Goal: Book appointment/travel/reservation

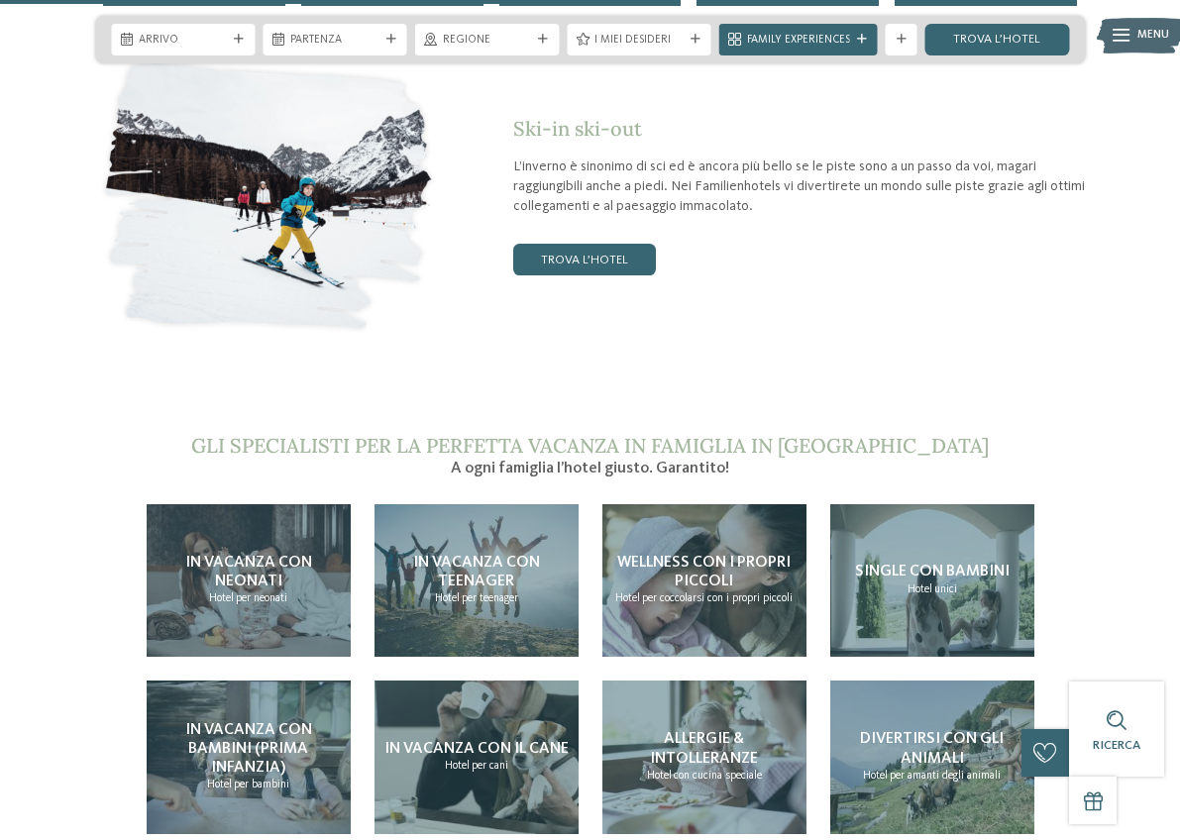
scroll to position [3213, 0]
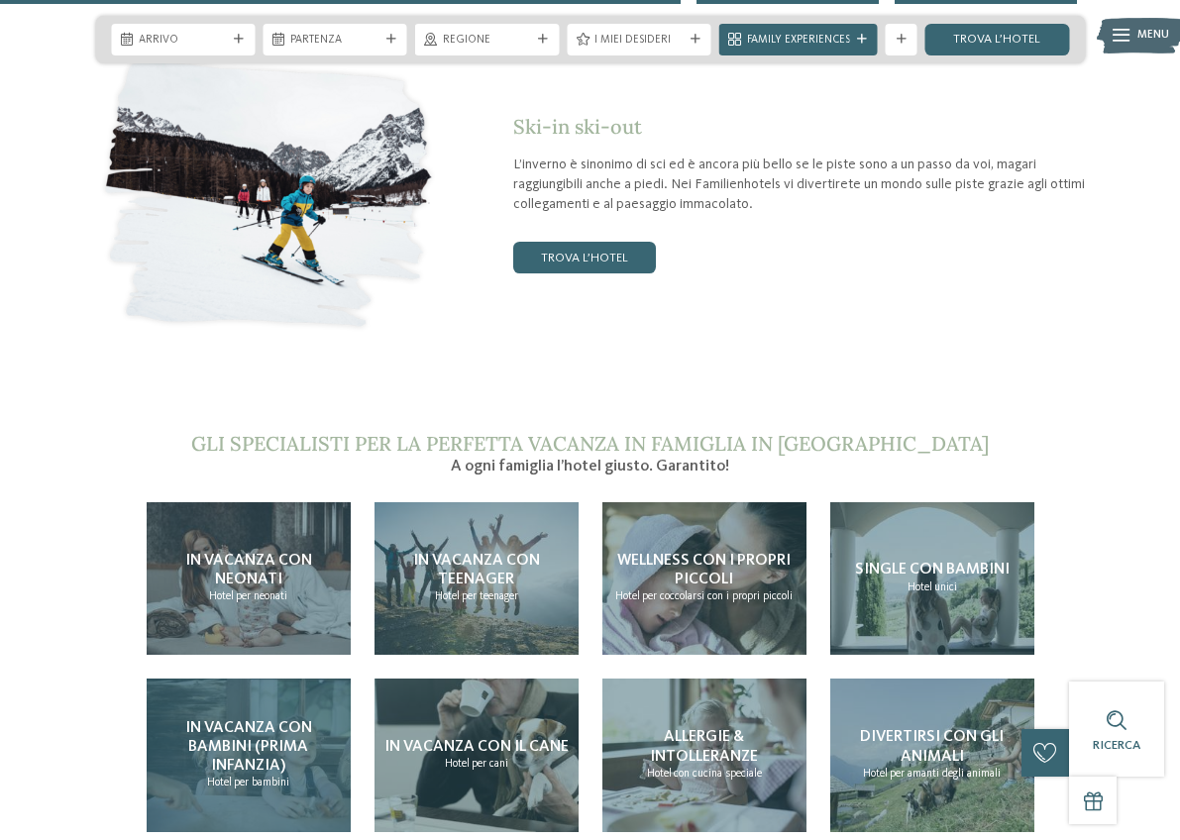
click at [242, 777] on span "per bambini" at bounding box center [261, 783] width 55 height 12
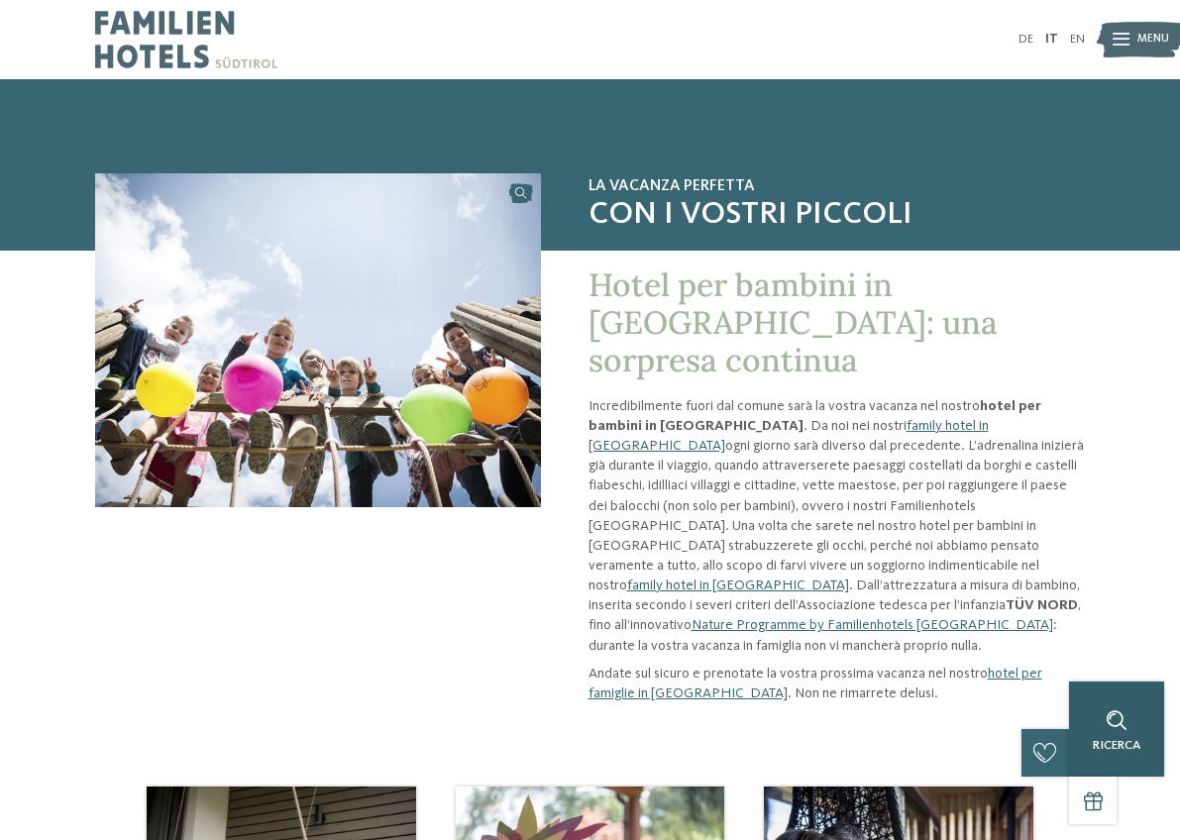
click at [1141, 754] on div "Ricerca" at bounding box center [1116, 729] width 95 height 95
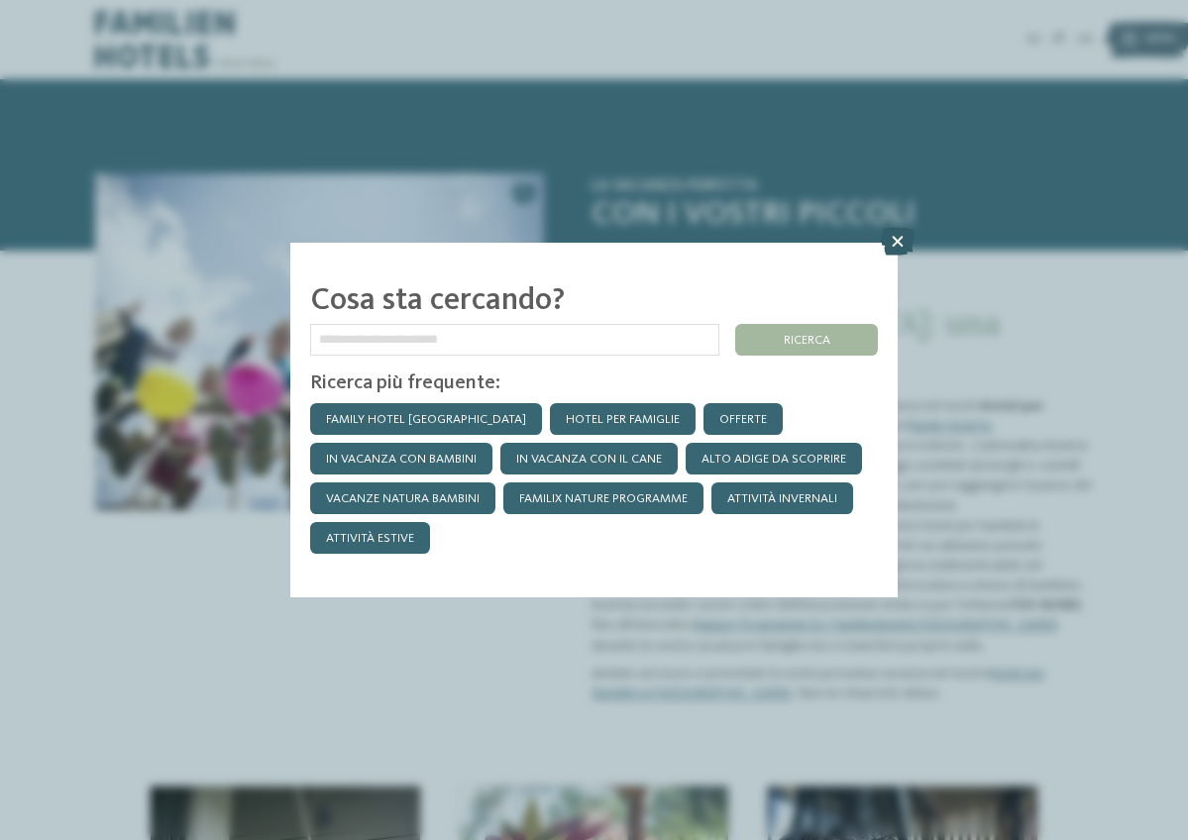
click at [896, 228] on icon at bounding box center [898, 242] width 34 height 28
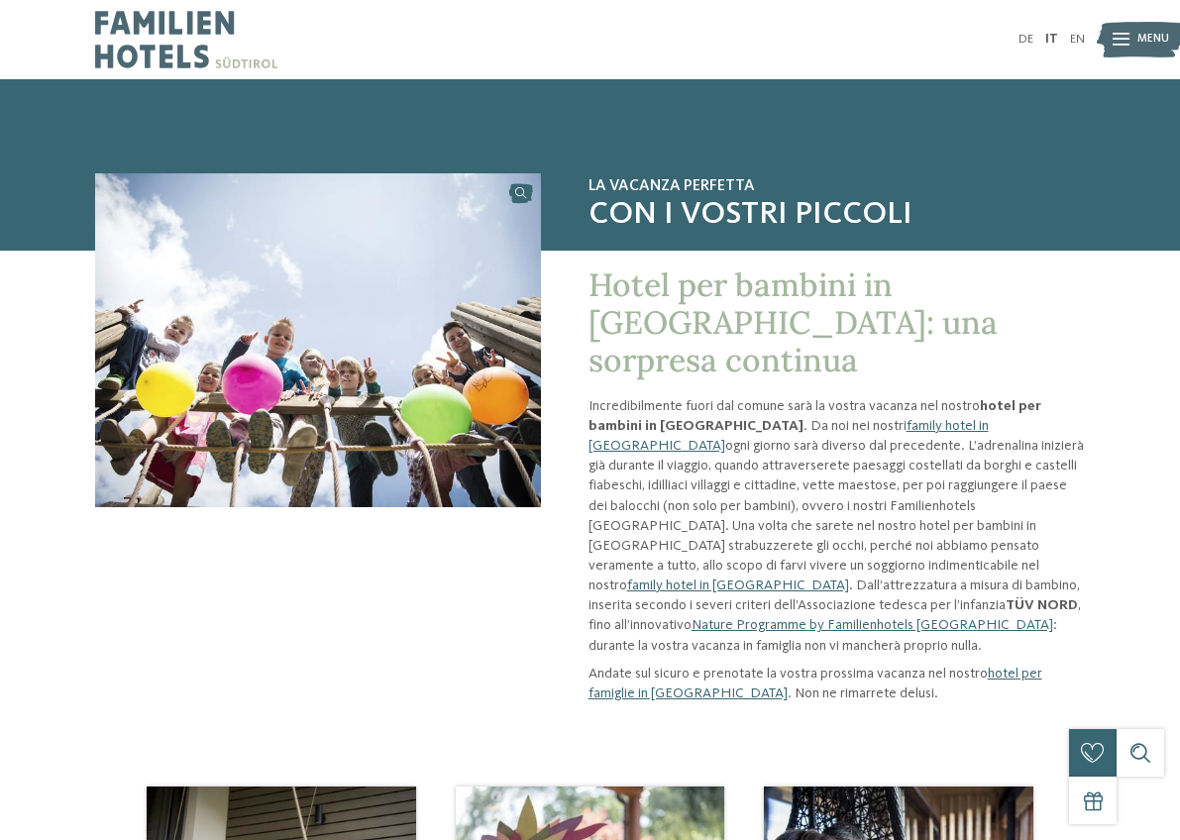
click at [1133, 40] on img at bounding box center [1140, 40] width 87 height 44
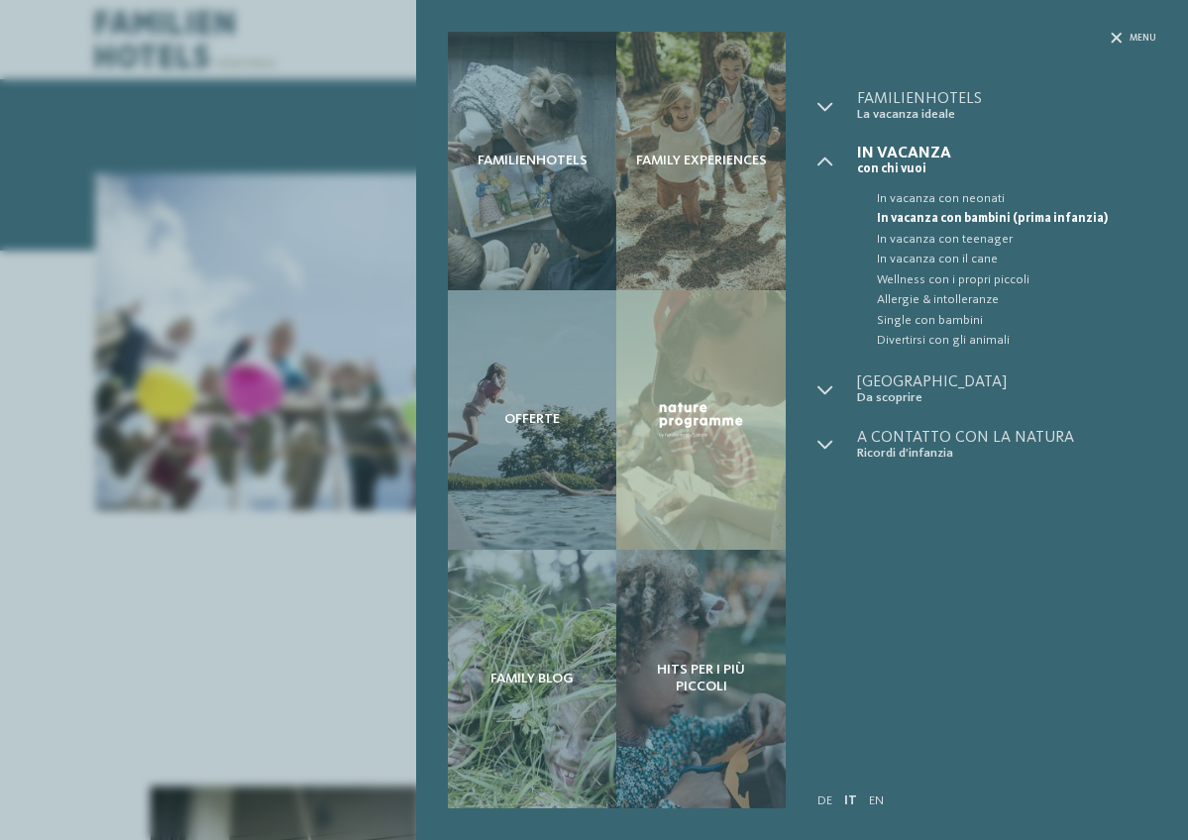
click at [989, 219] on span "In vacanza con bambini (prima infanzia)" at bounding box center [1016, 219] width 279 height 20
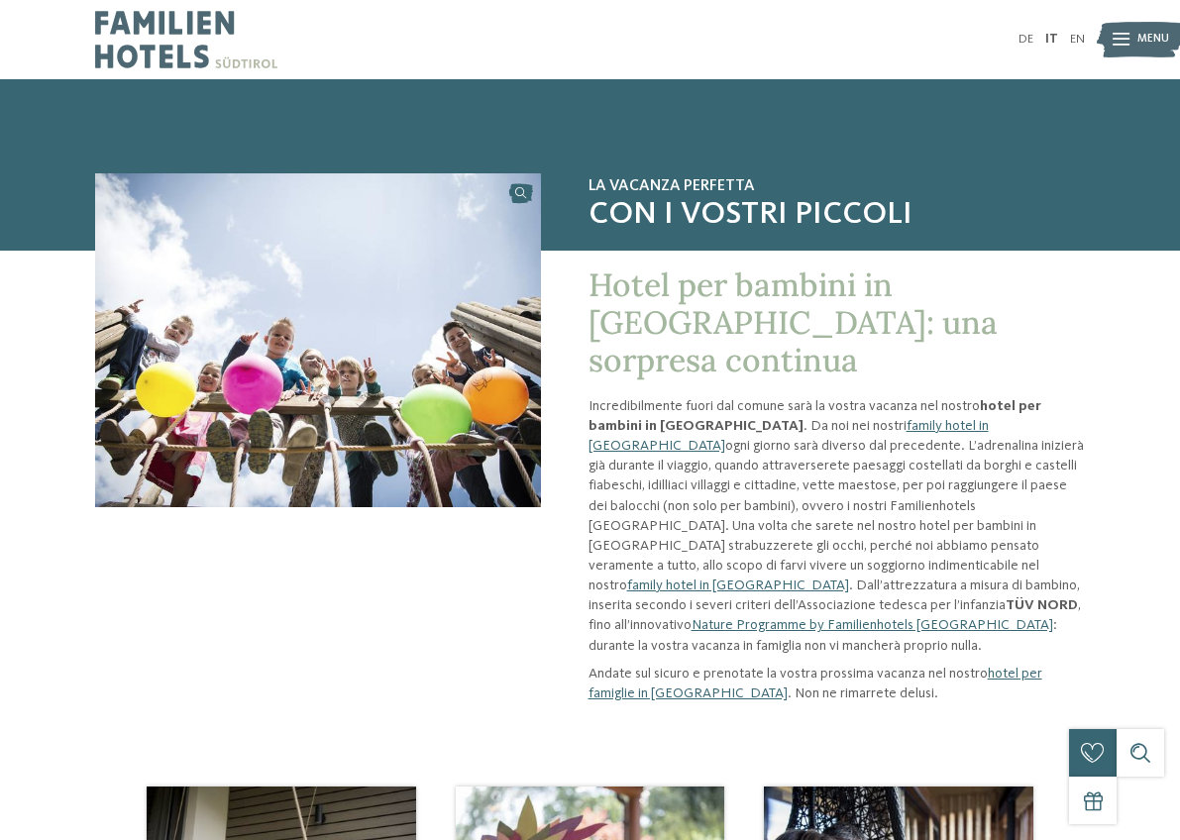
click at [1146, 38] on span "Menu" at bounding box center [1153, 40] width 32 height 16
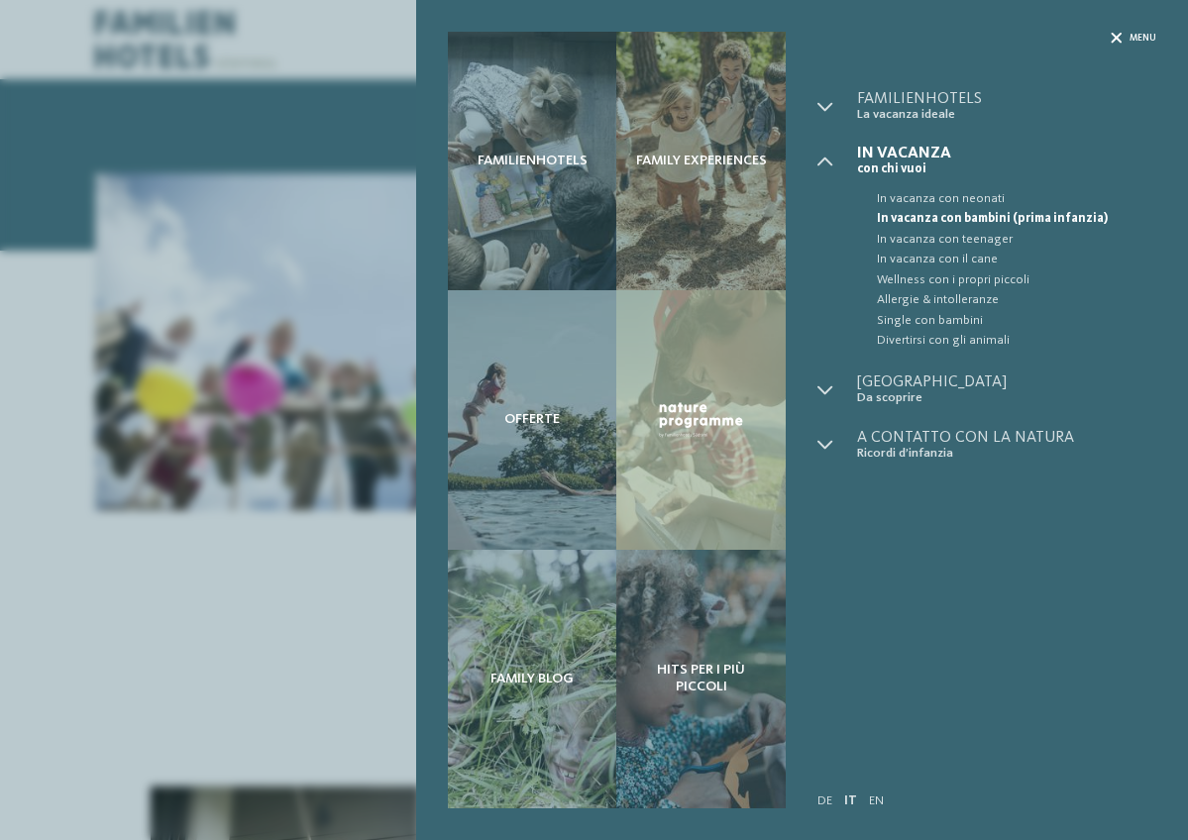
click at [1122, 38] on div "Menu" at bounding box center [1134, 38] width 46 height 13
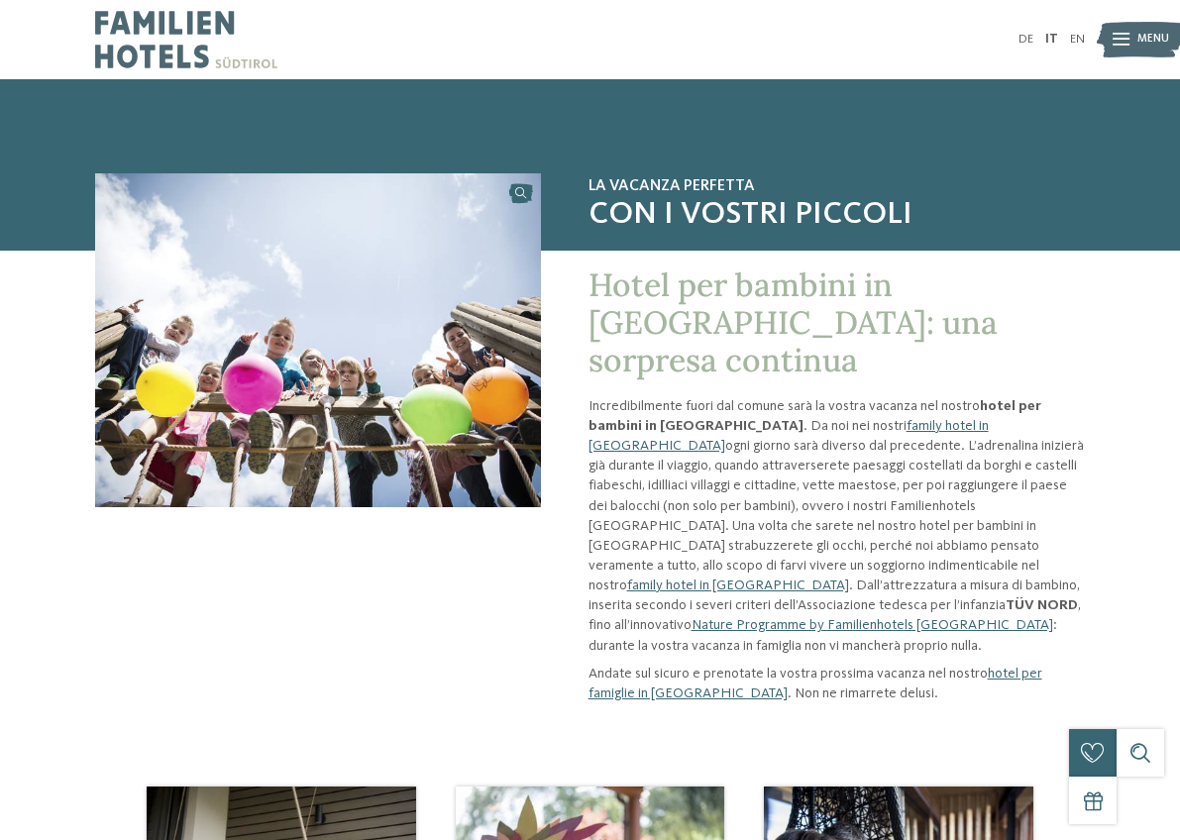
click at [174, 43] on img at bounding box center [186, 39] width 182 height 79
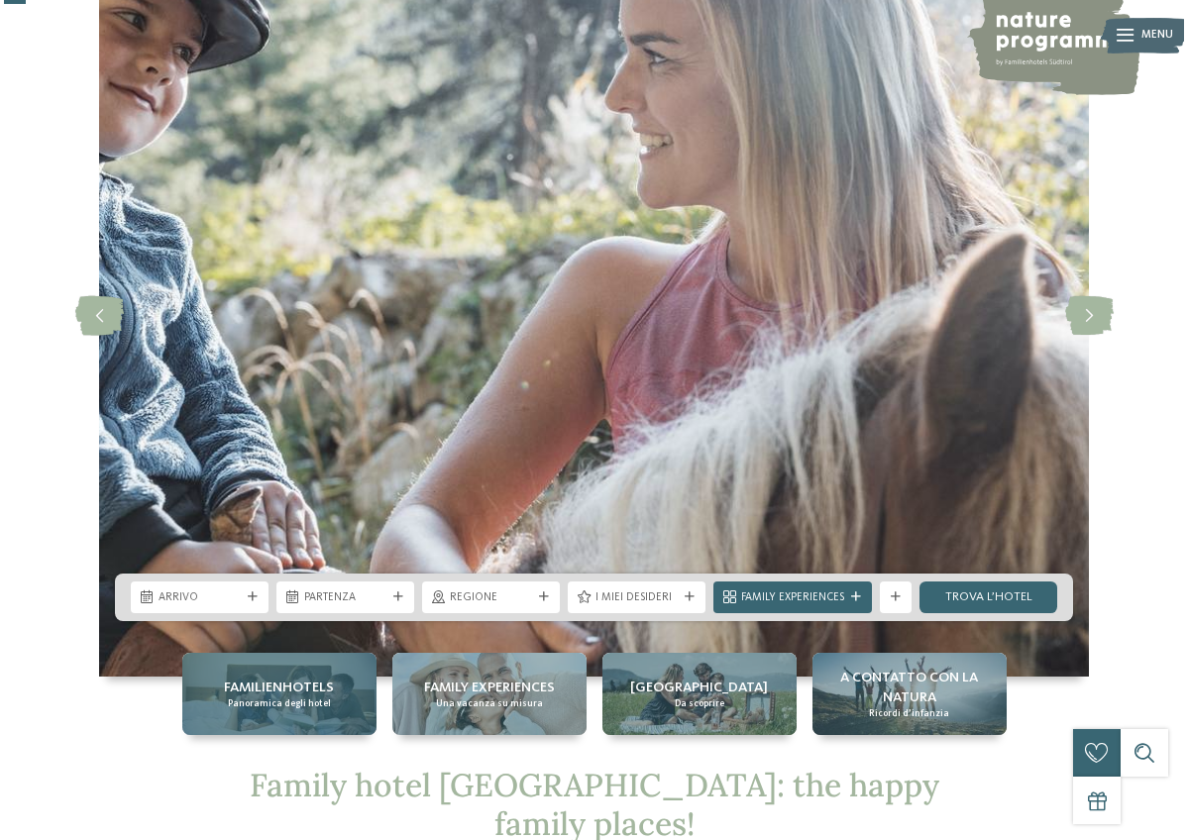
scroll to position [125, 0]
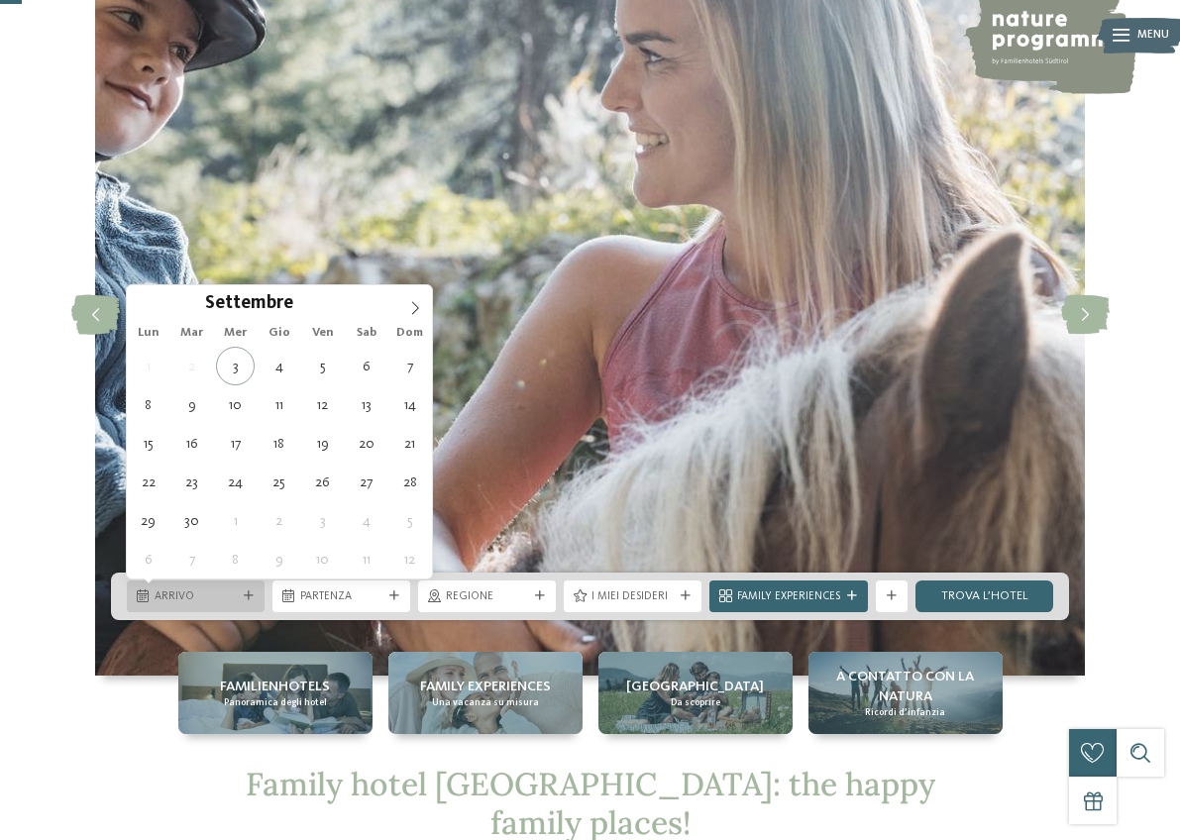
click at [244, 599] on icon at bounding box center [249, 596] width 10 height 10
click at [419, 308] on icon at bounding box center [415, 308] width 14 height 14
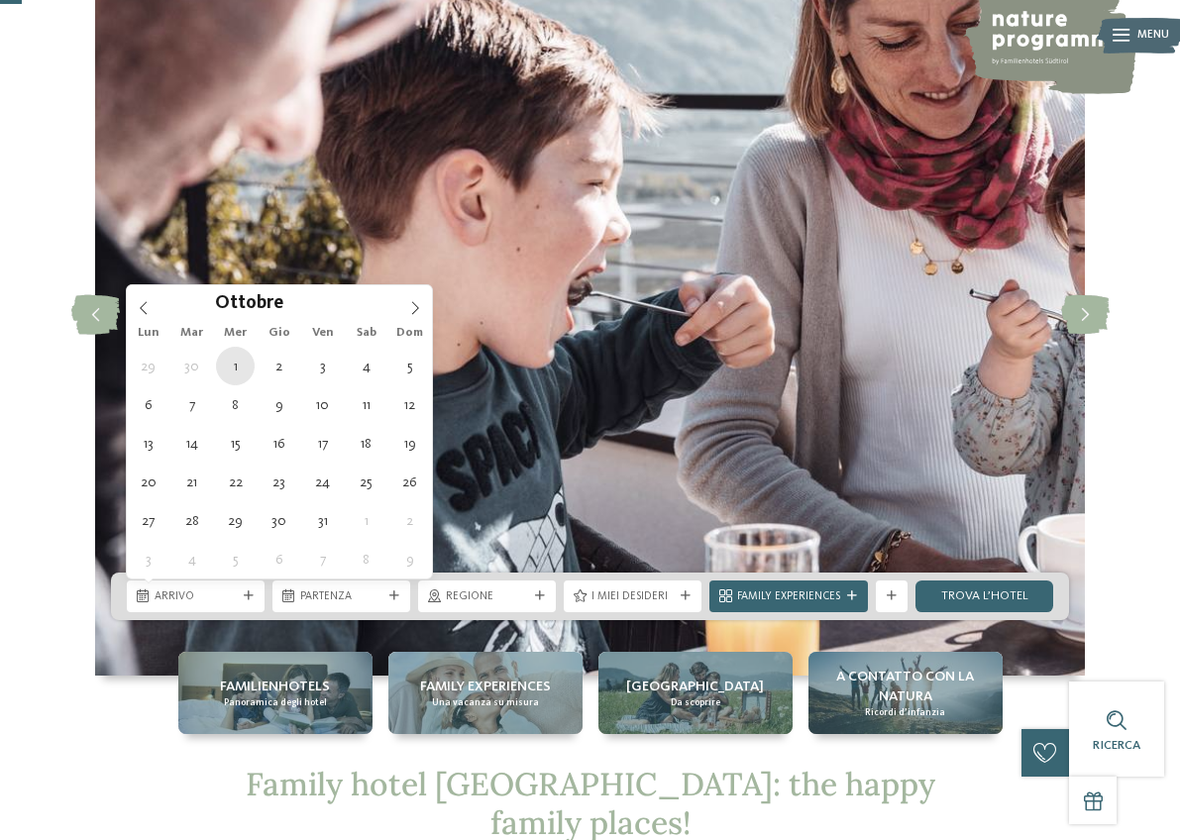
type div "01.10.2025"
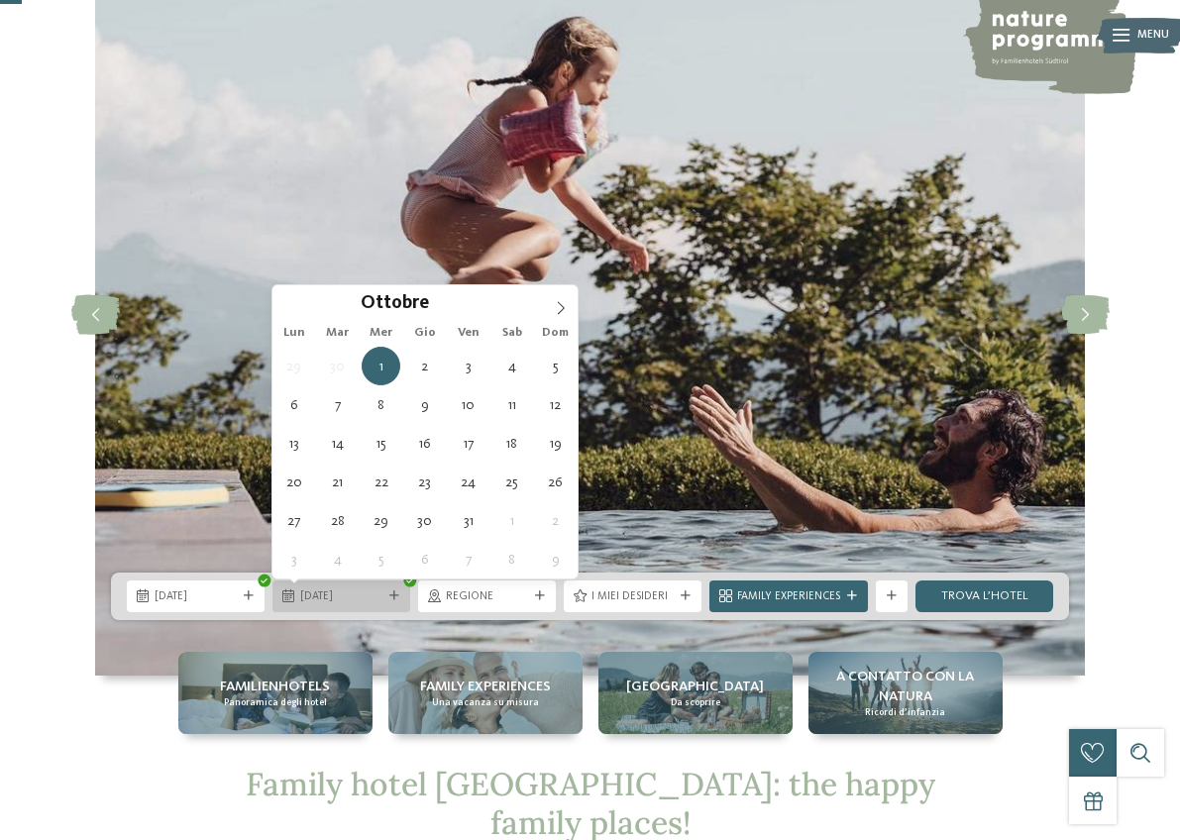
click at [330, 596] on span "01.10.2025" at bounding box center [341, 597] width 82 height 16
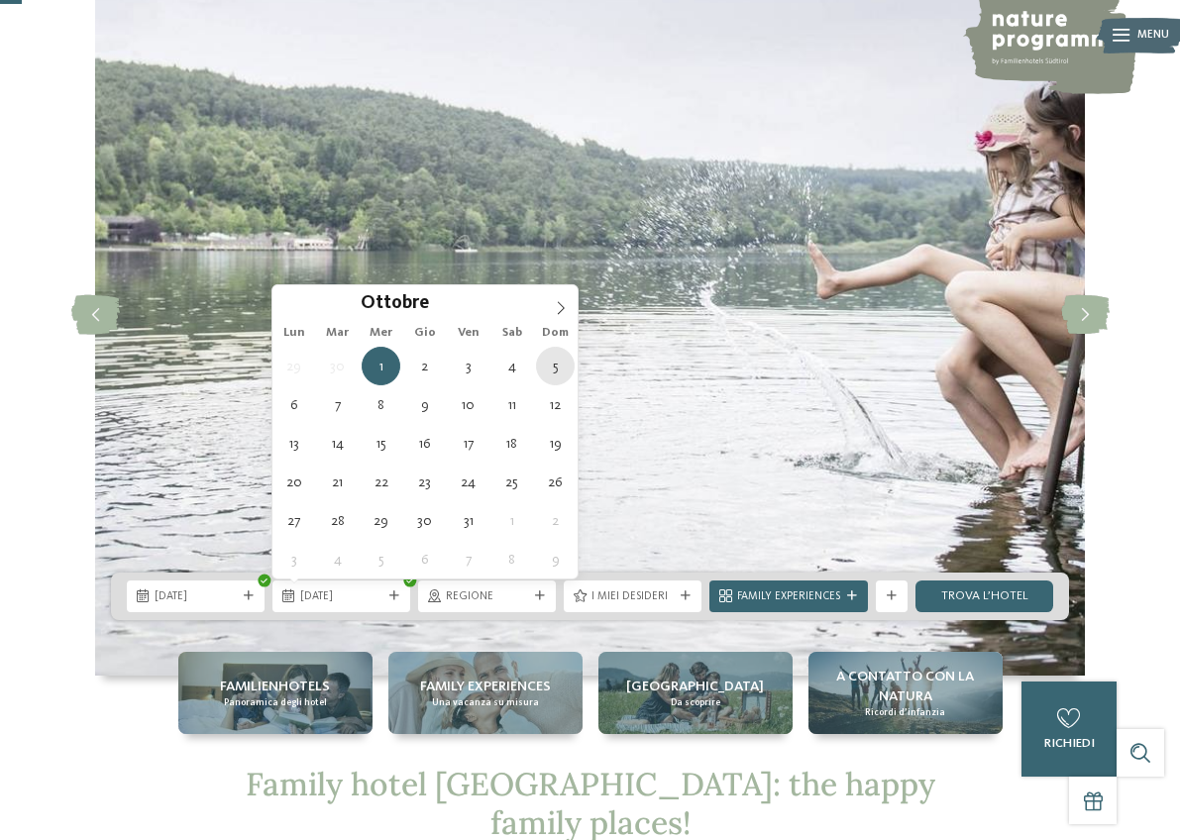
type div "05.10.2025"
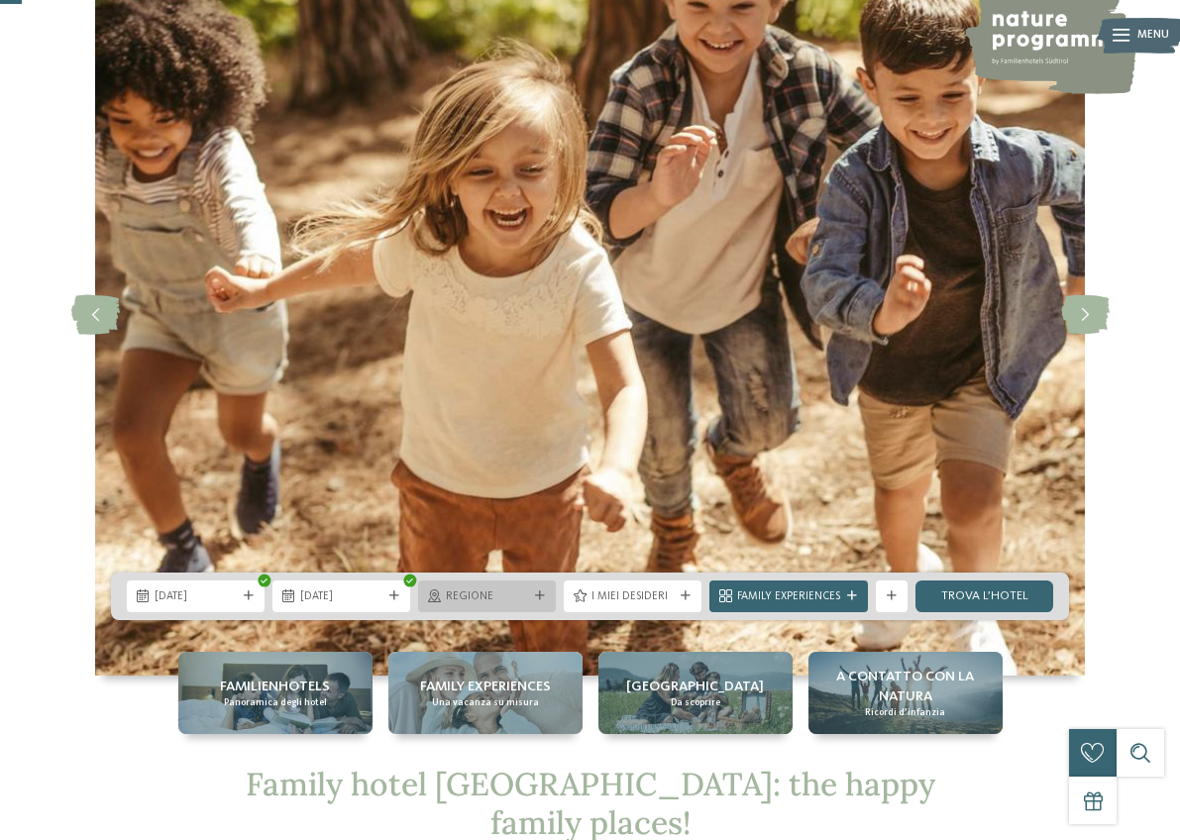
click at [546, 589] on div "Regione" at bounding box center [487, 597] width 138 height 32
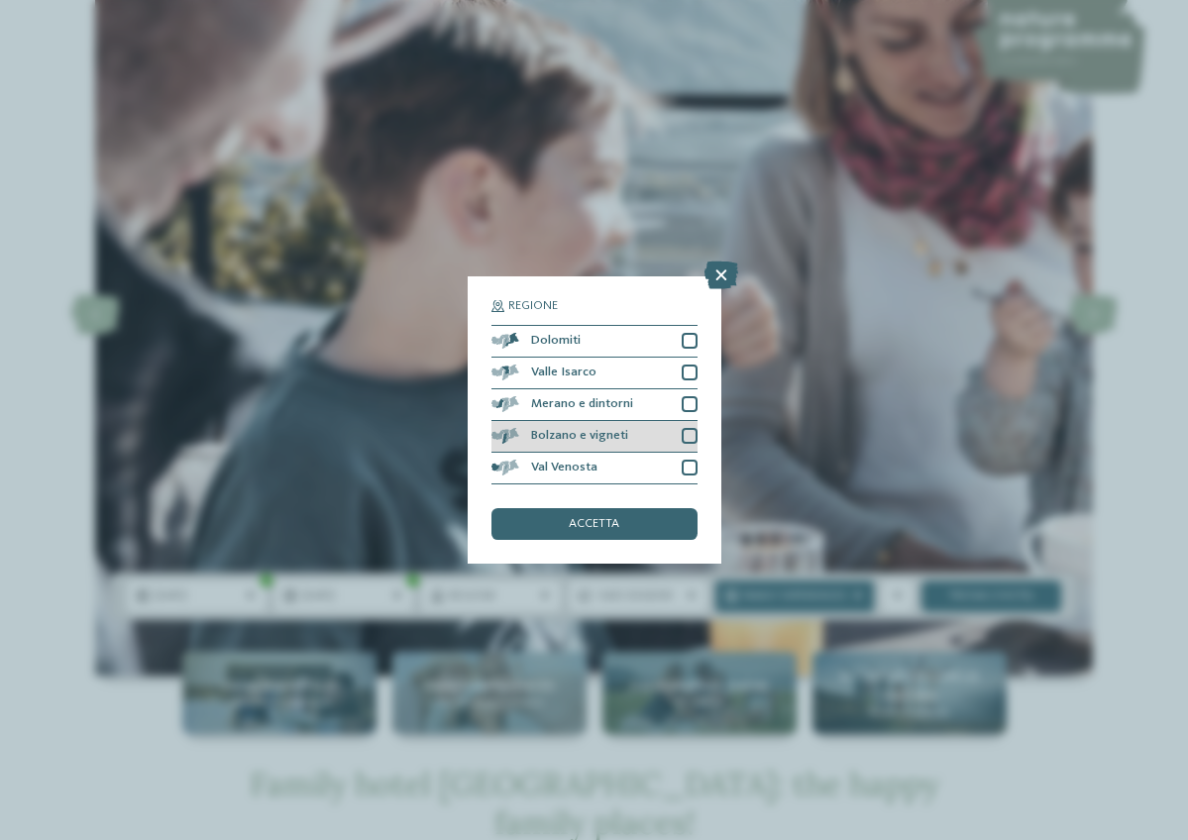
click at [686, 428] on div at bounding box center [690, 436] width 16 height 16
click at [640, 508] on div "accetta" at bounding box center [594, 524] width 206 height 32
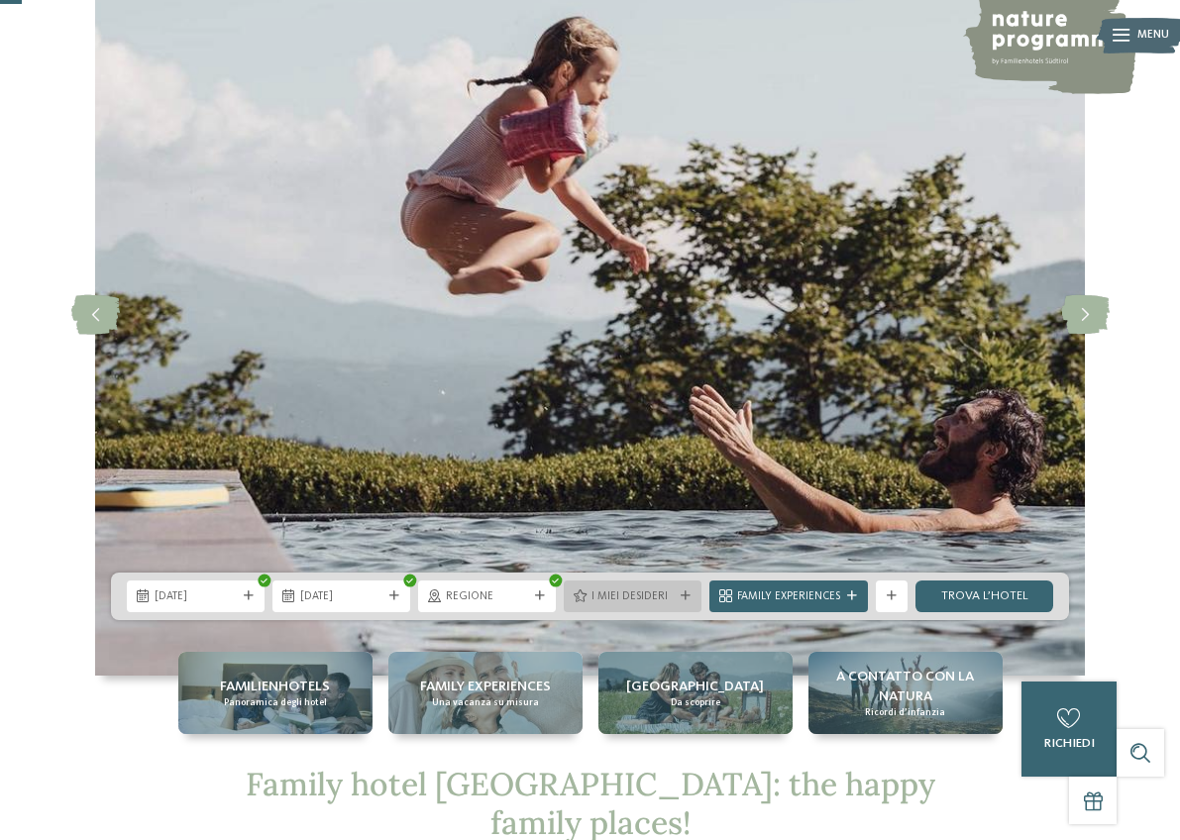
click at [678, 593] on div at bounding box center [686, 596] width 16 height 10
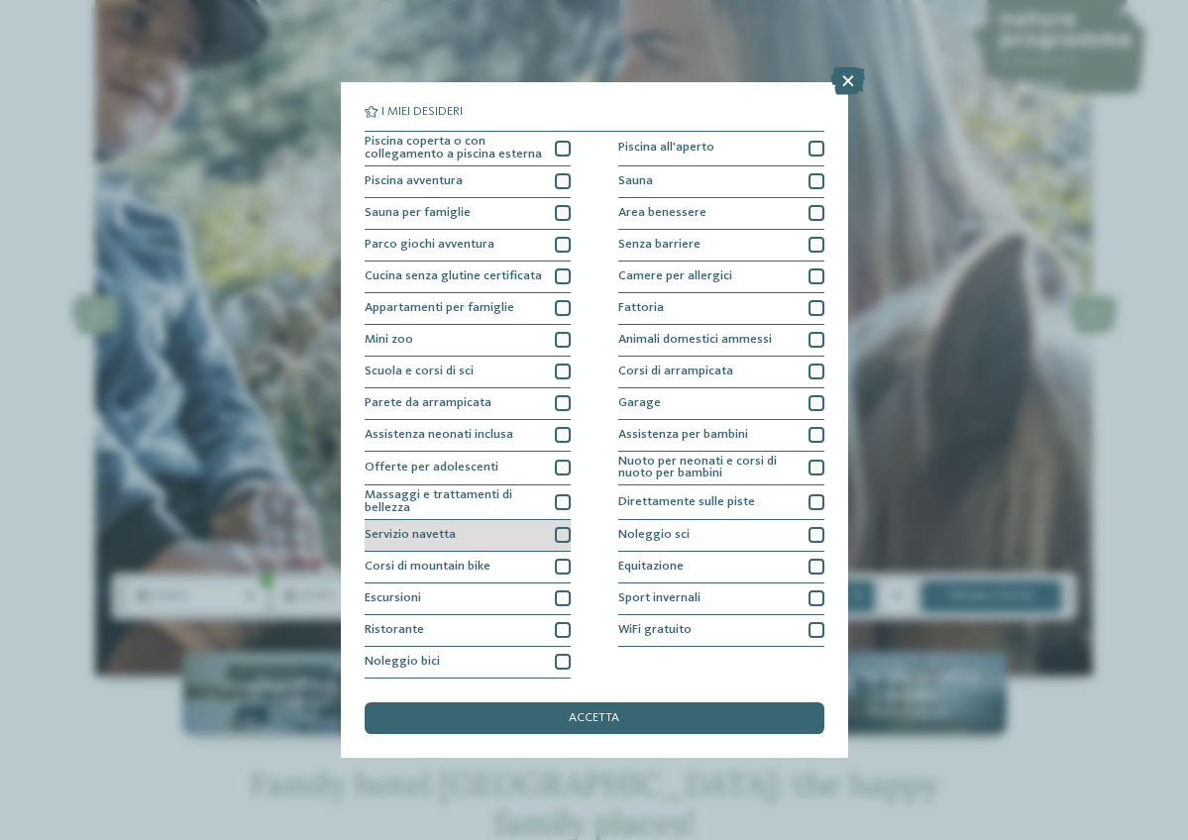
scroll to position [147, 0]
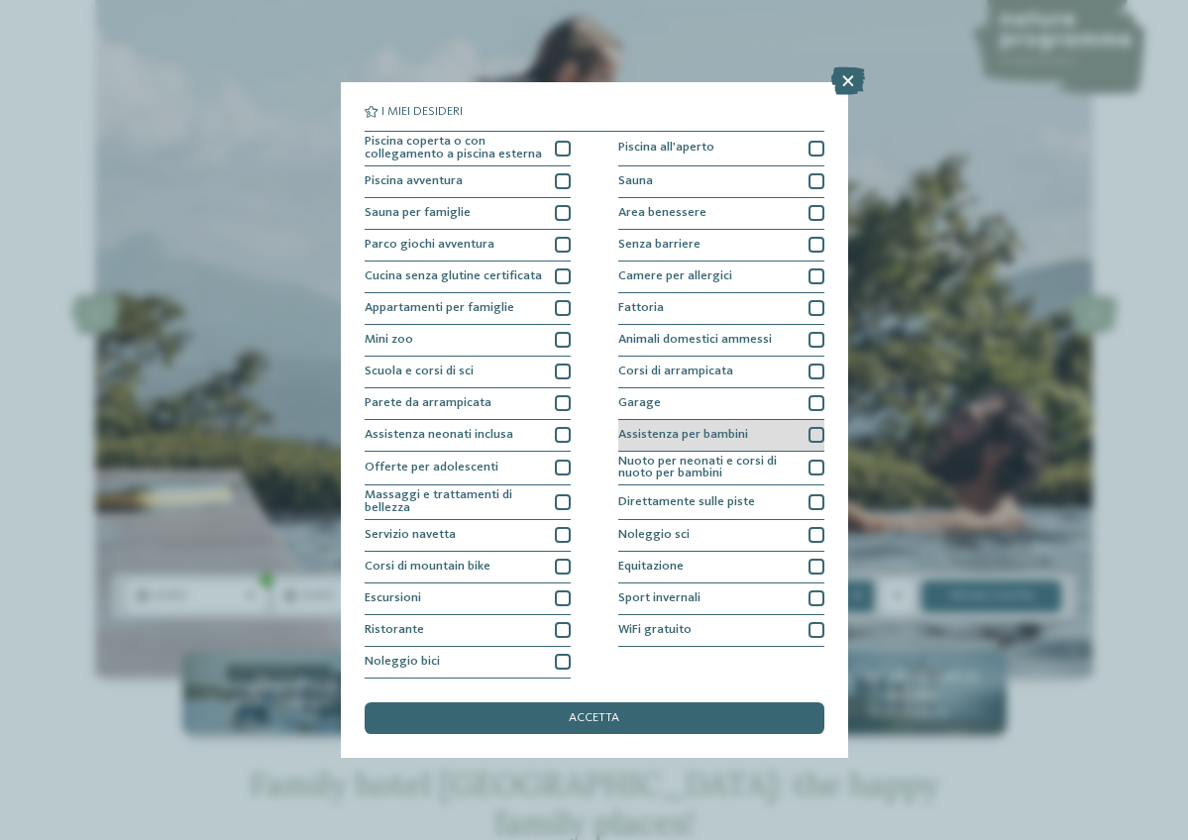
click at [819, 427] on div at bounding box center [816, 435] width 16 height 16
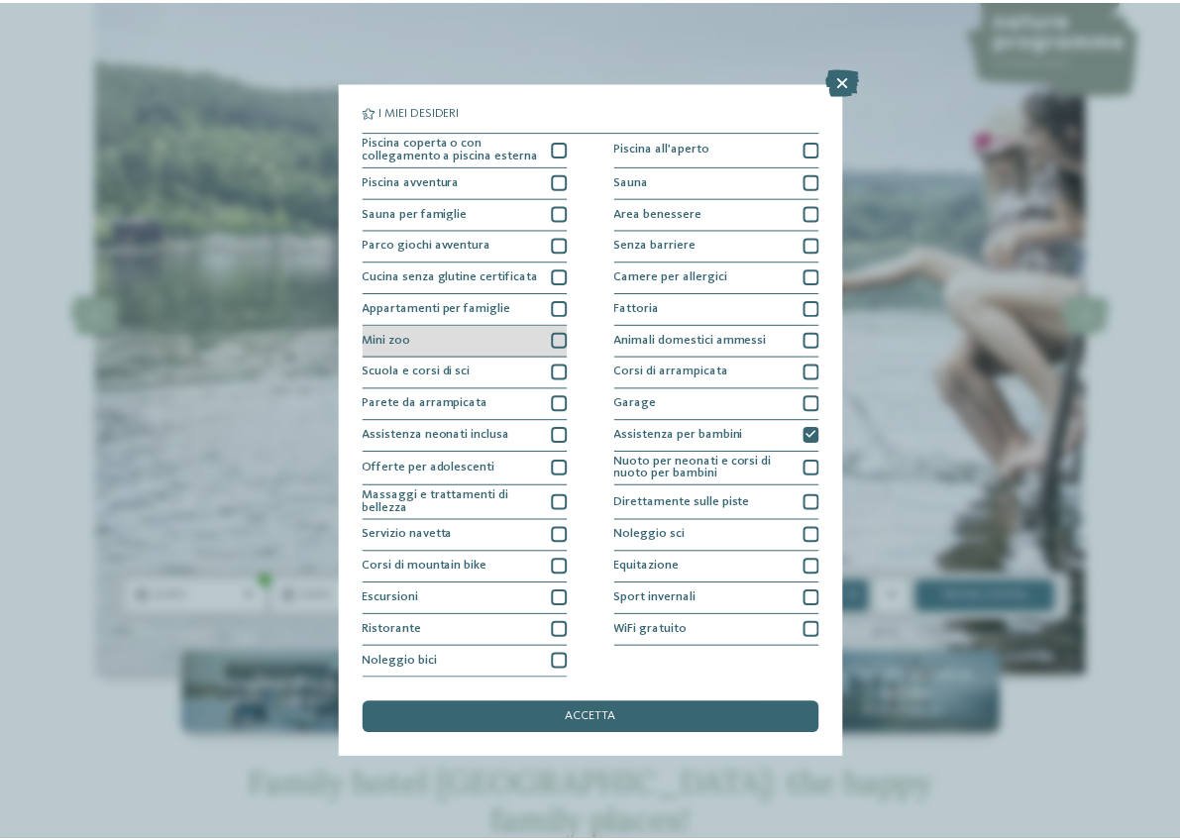
scroll to position [0, 0]
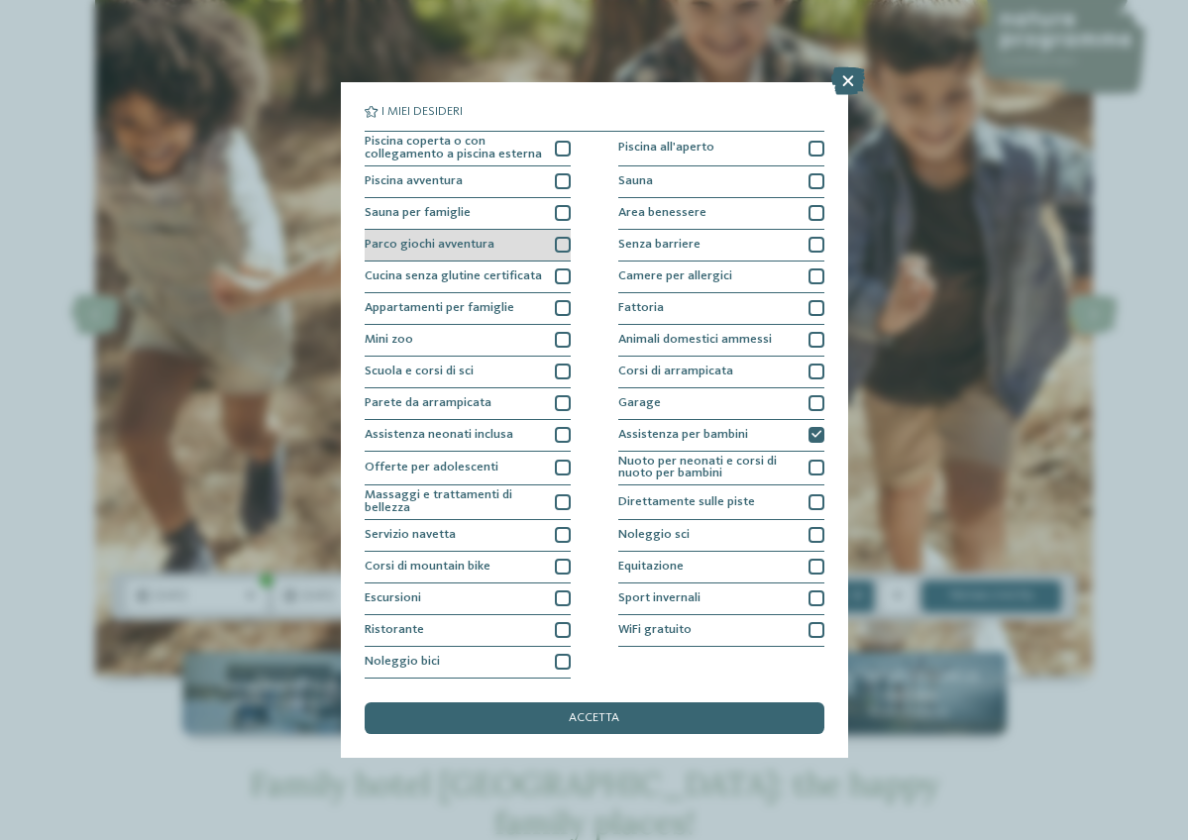
click at [557, 239] on div at bounding box center [563, 245] width 16 height 16
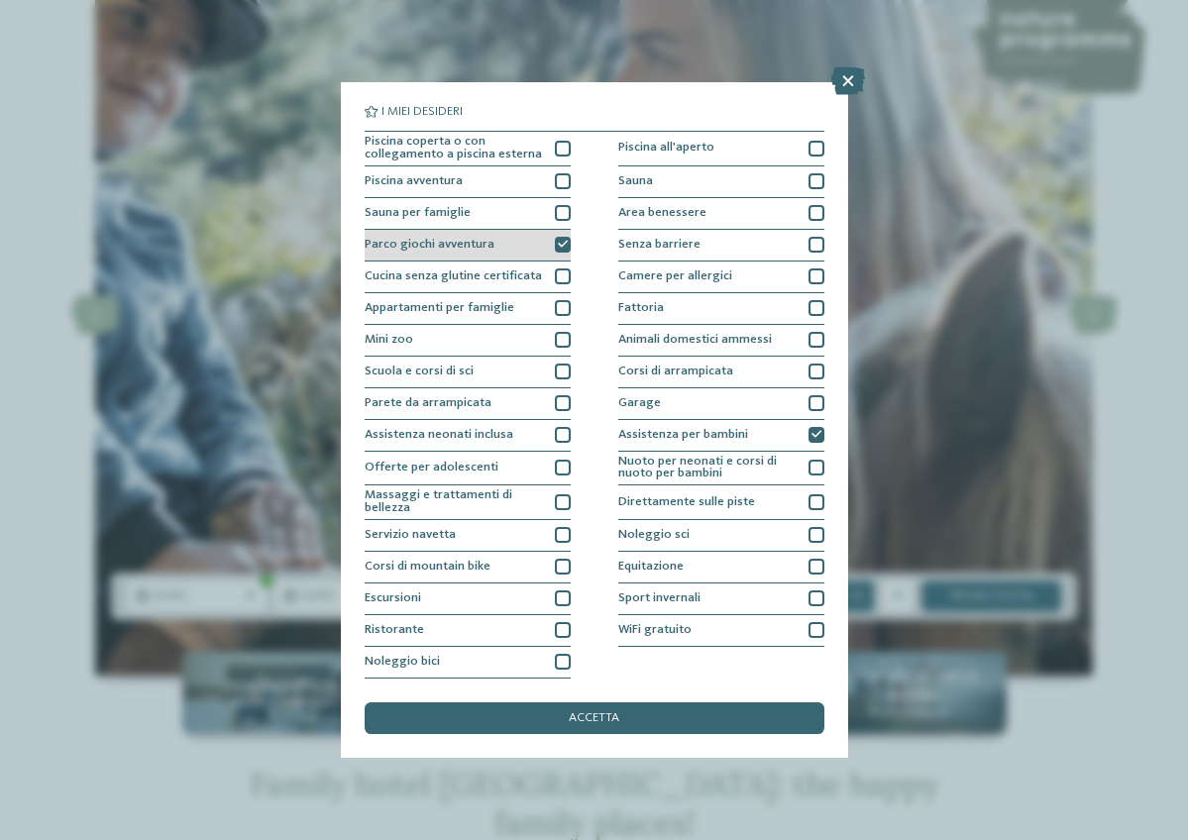
click at [567, 241] on icon at bounding box center [563, 245] width 10 height 10
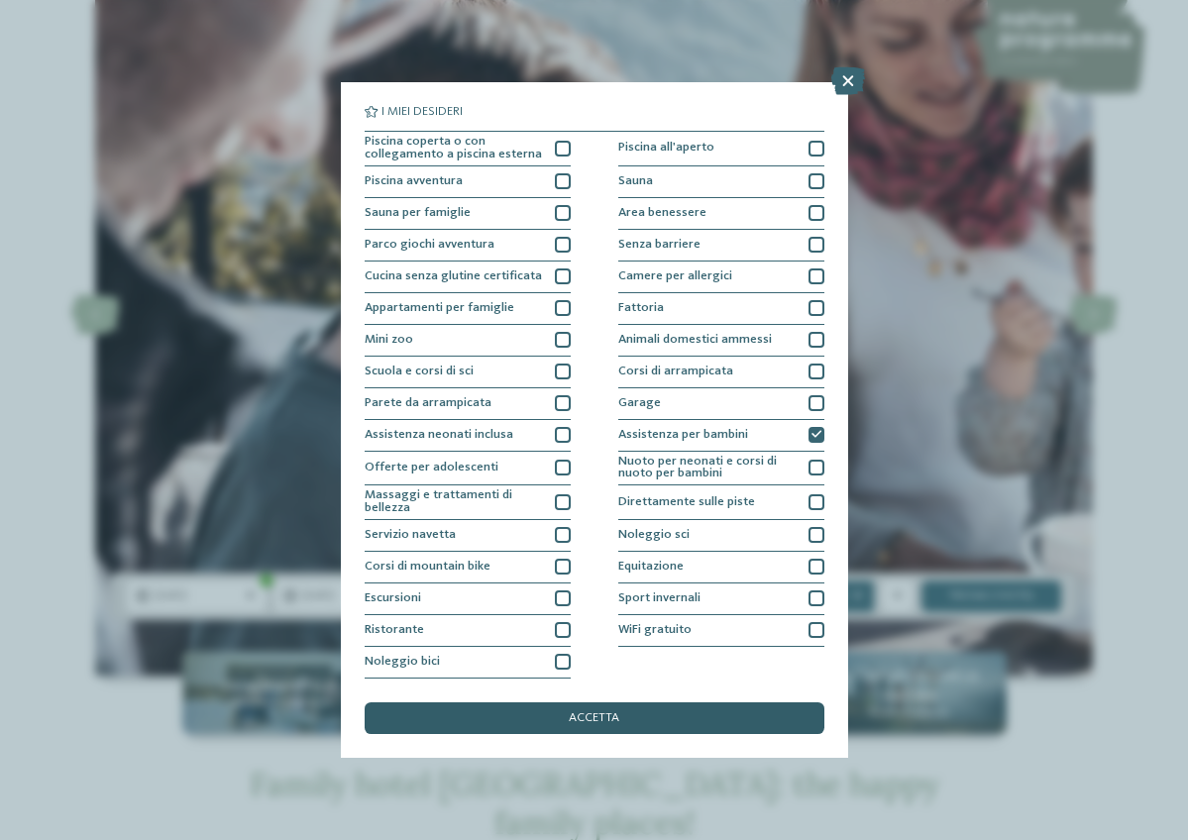
click at [694, 702] on div "accetta" at bounding box center [595, 718] width 460 height 32
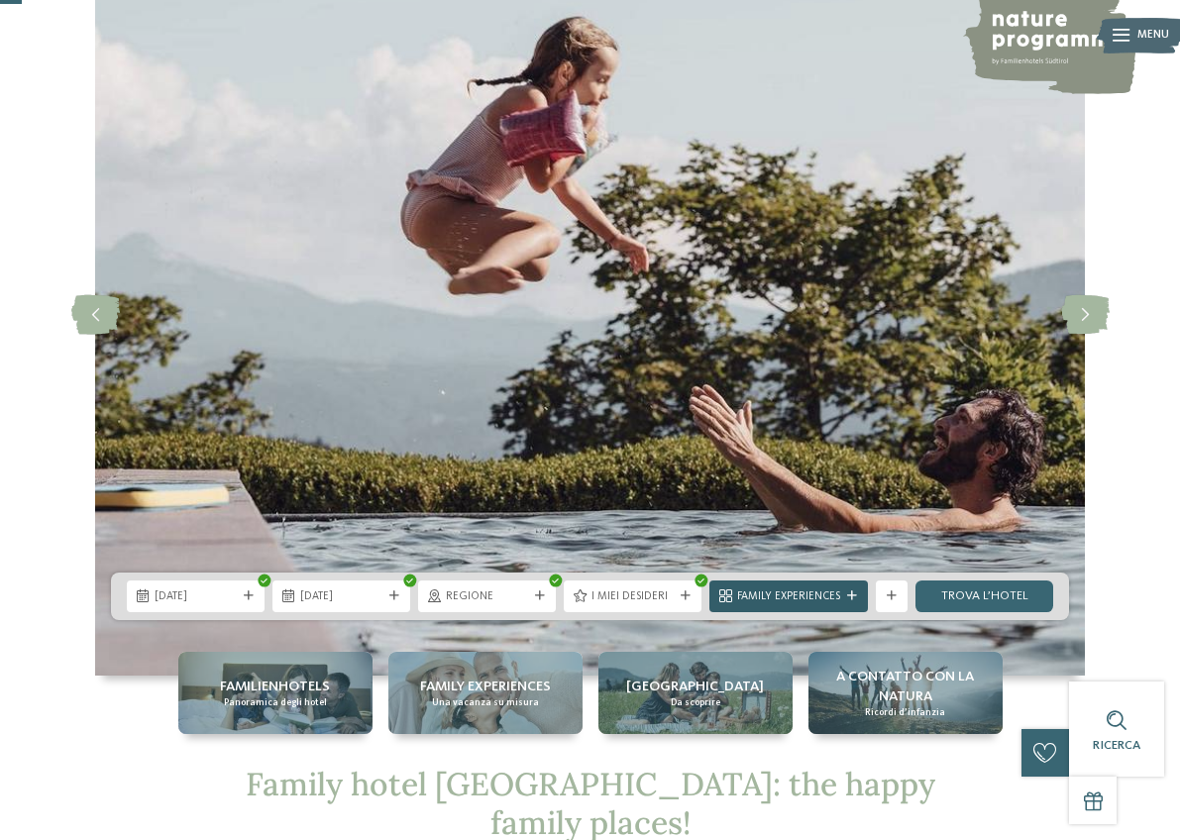
click at [854, 597] on icon at bounding box center [852, 596] width 10 height 10
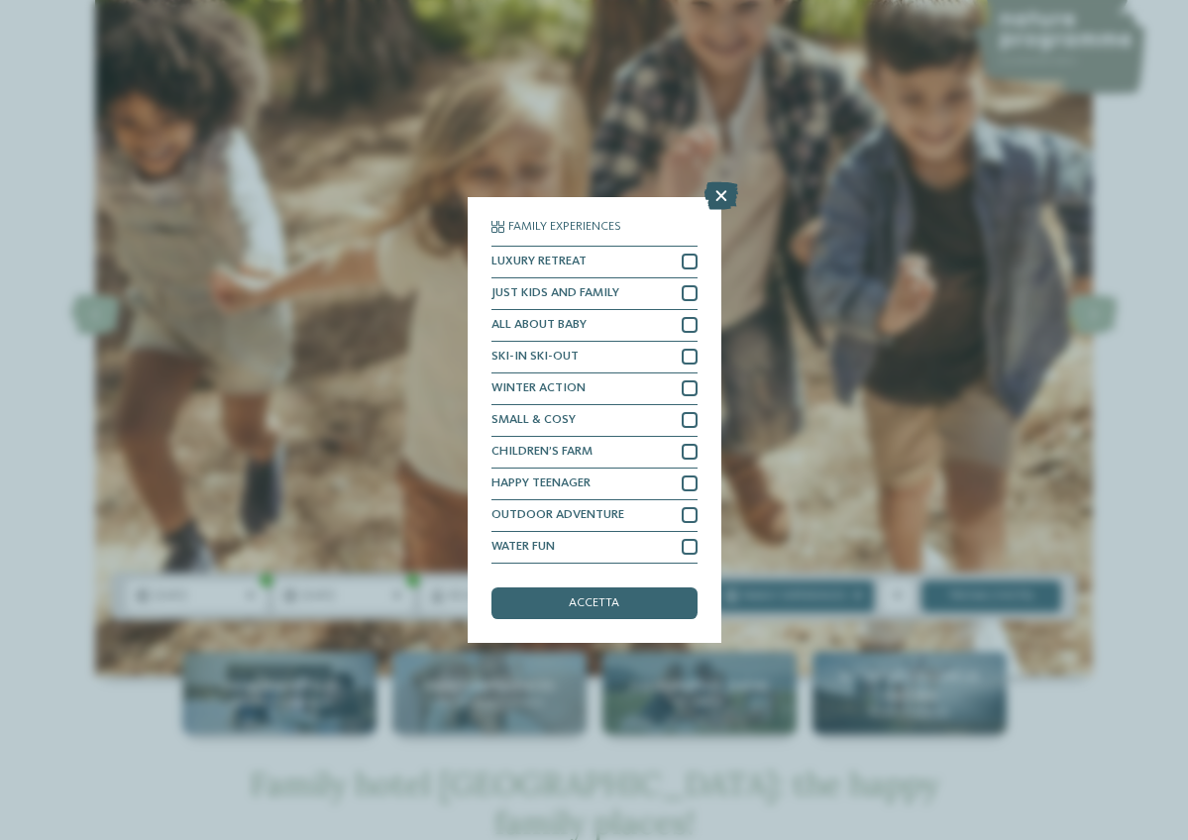
click at [728, 182] on icon at bounding box center [721, 196] width 34 height 28
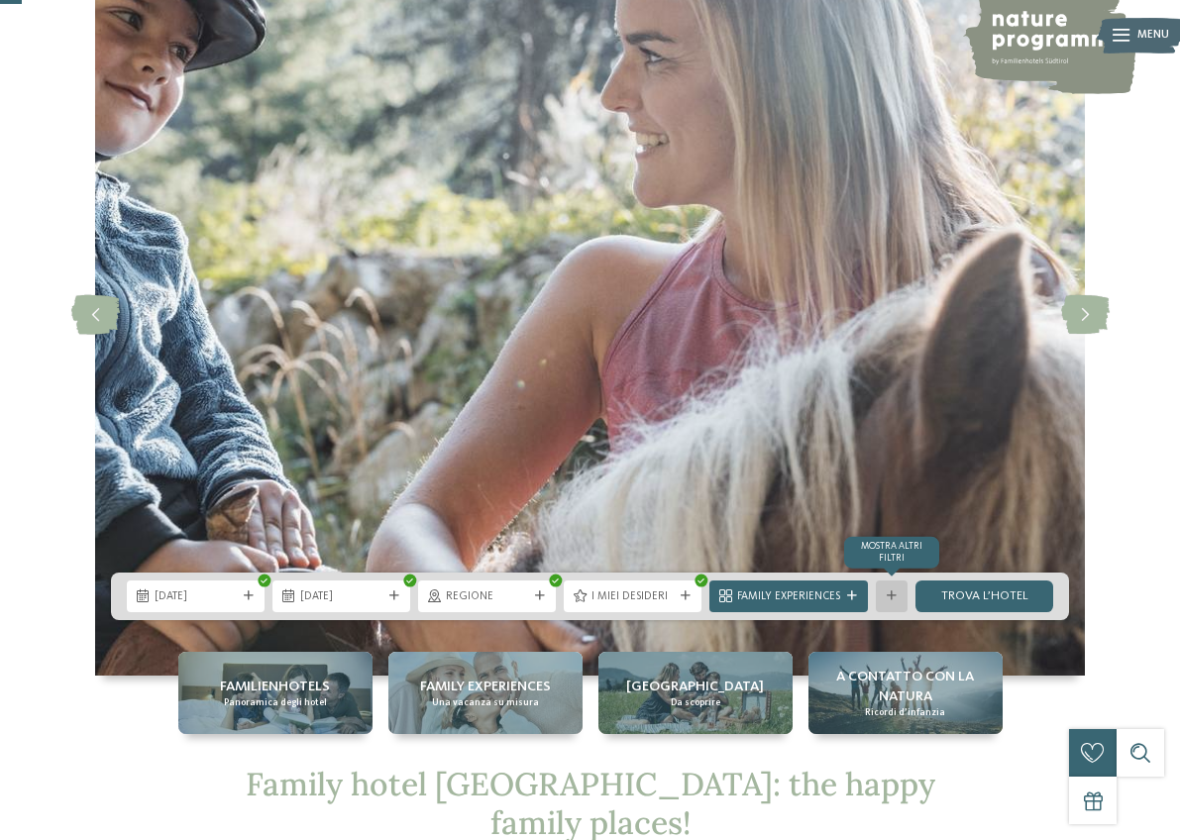
click at [897, 595] on div at bounding box center [892, 596] width 16 height 10
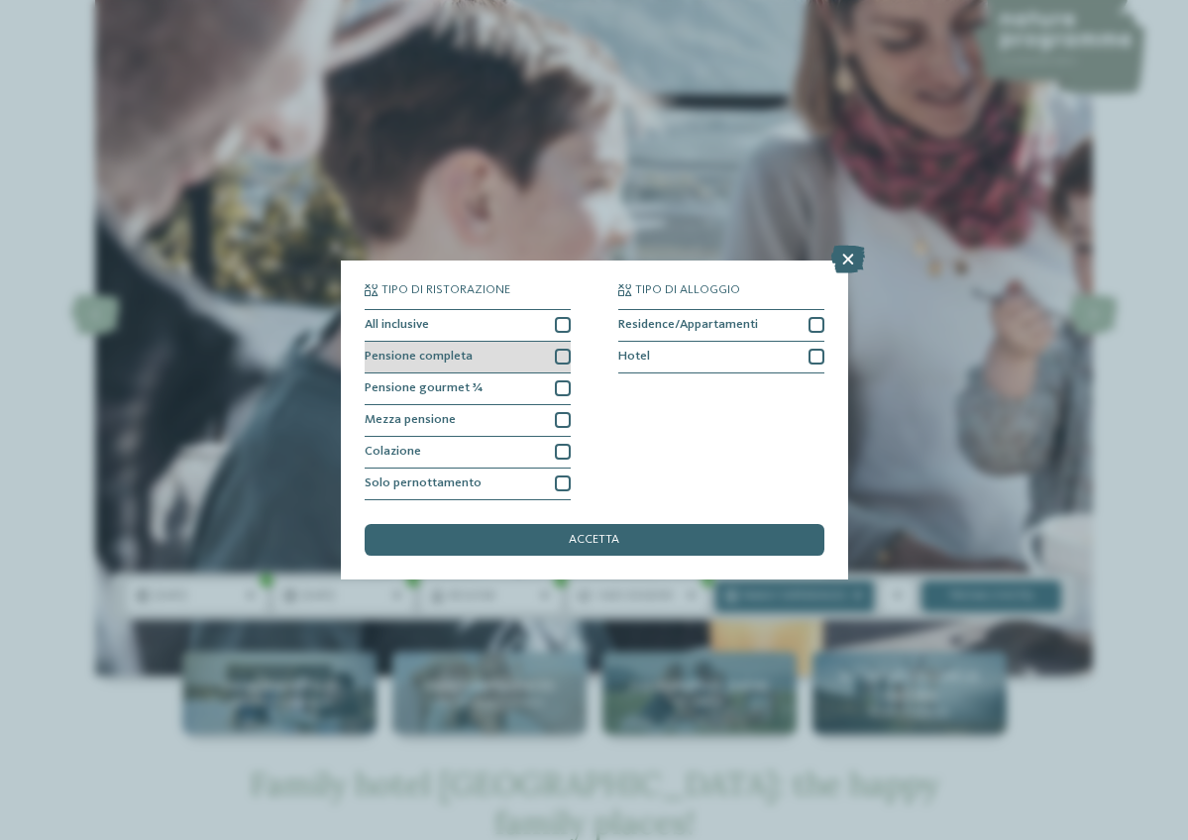
click at [561, 349] on div at bounding box center [563, 357] width 16 height 16
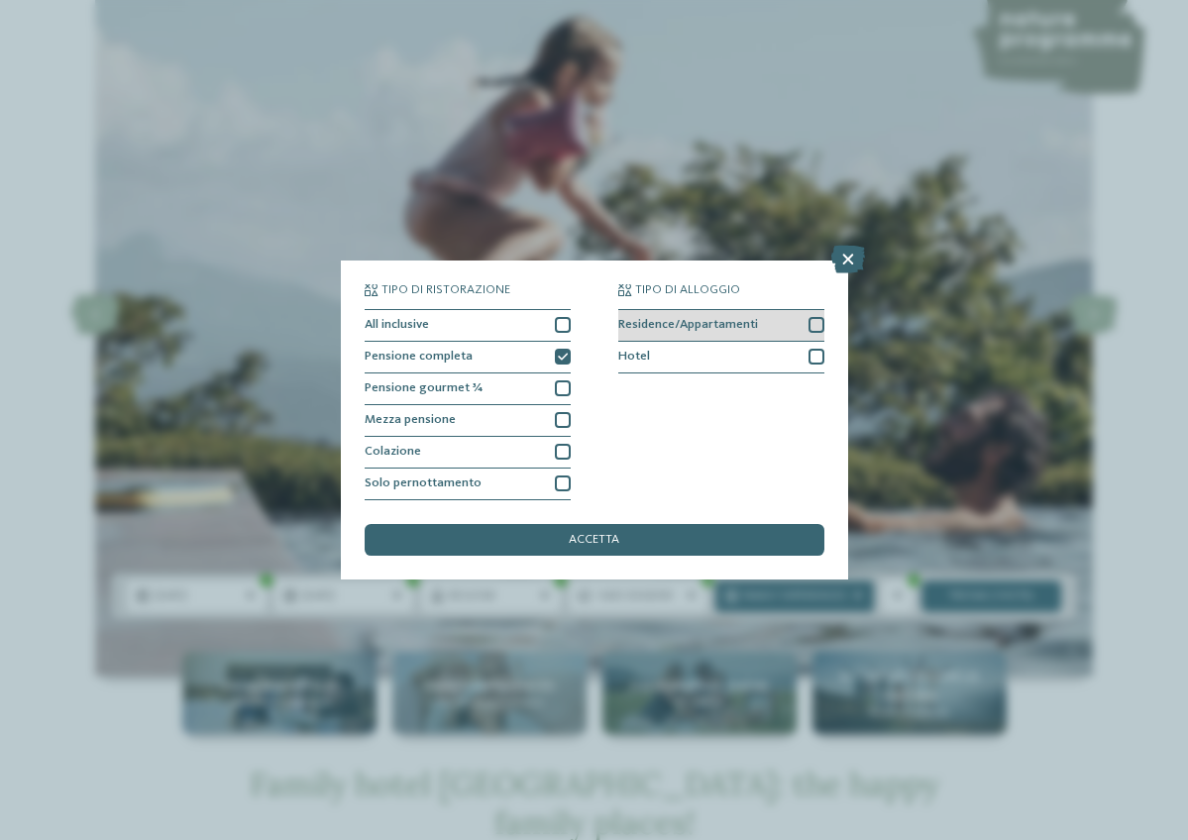
click at [811, 317] on div at bounding box center [816, 325] width 16 height 16
click at [814, 349] on div at bounding box center [816, 357] width 16 height 16
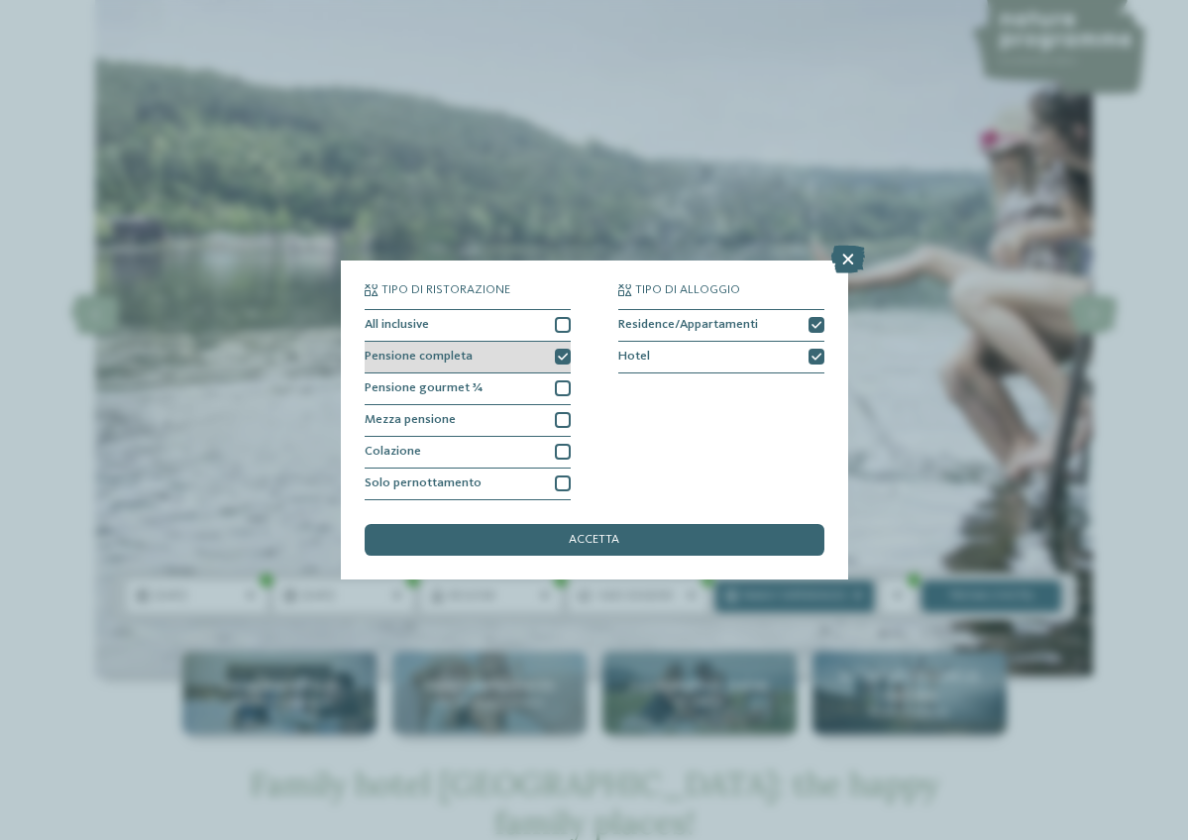
click at [561, 353] on icon at bounding box center [563, 358] width 10 height 10
click at [564, 317] on div at bounding box center [563, 325] width 16 height 16
click at [597, 534] on span "accetta" at bounding box center [594, 540] width 51 height 13
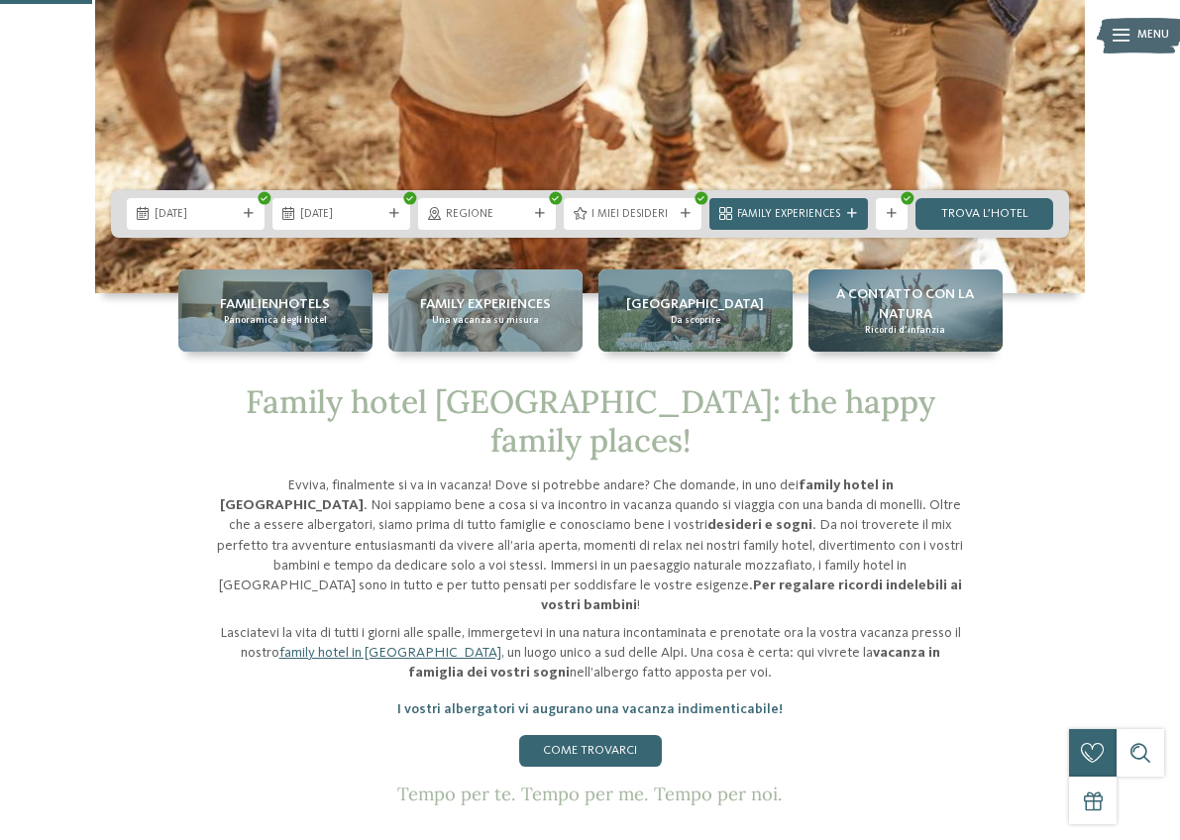
scroll to position [491, 0]
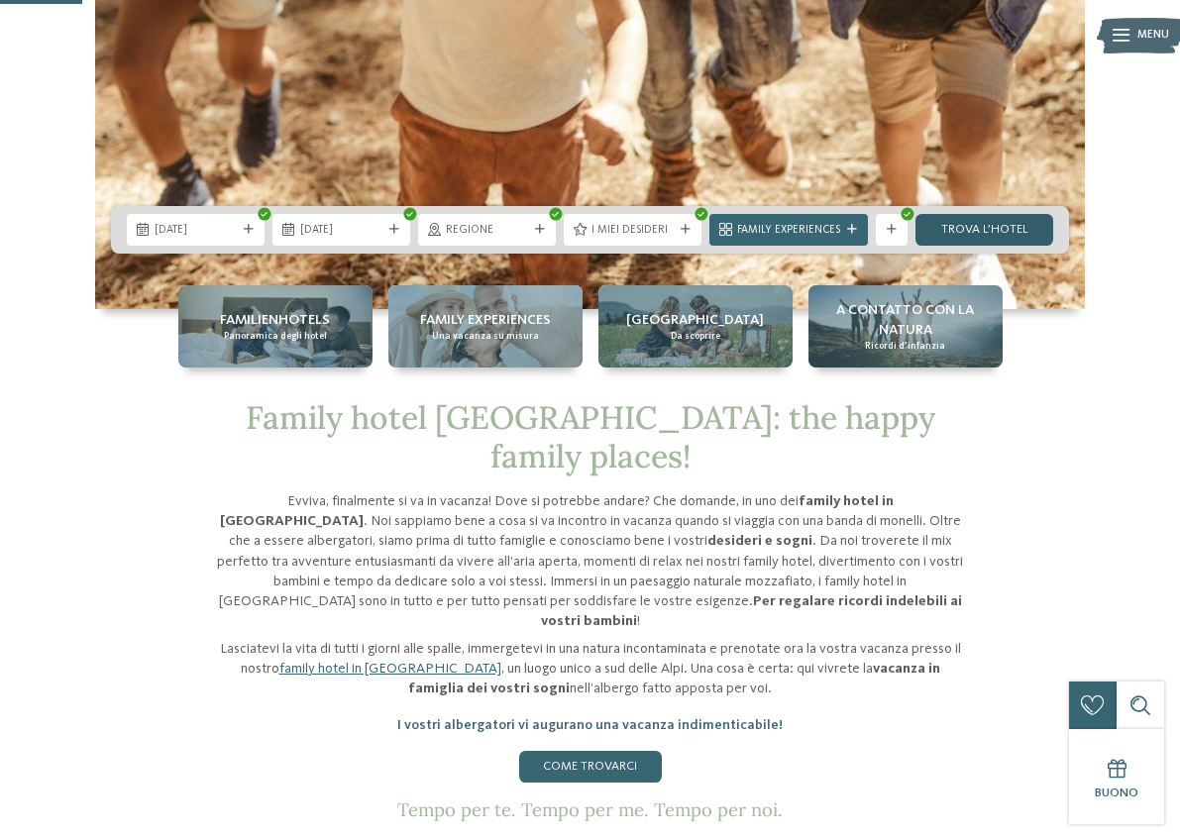
click at [987, 238] on link "trova l’hotel" at bounding box center [984, 230] width 138 height 32
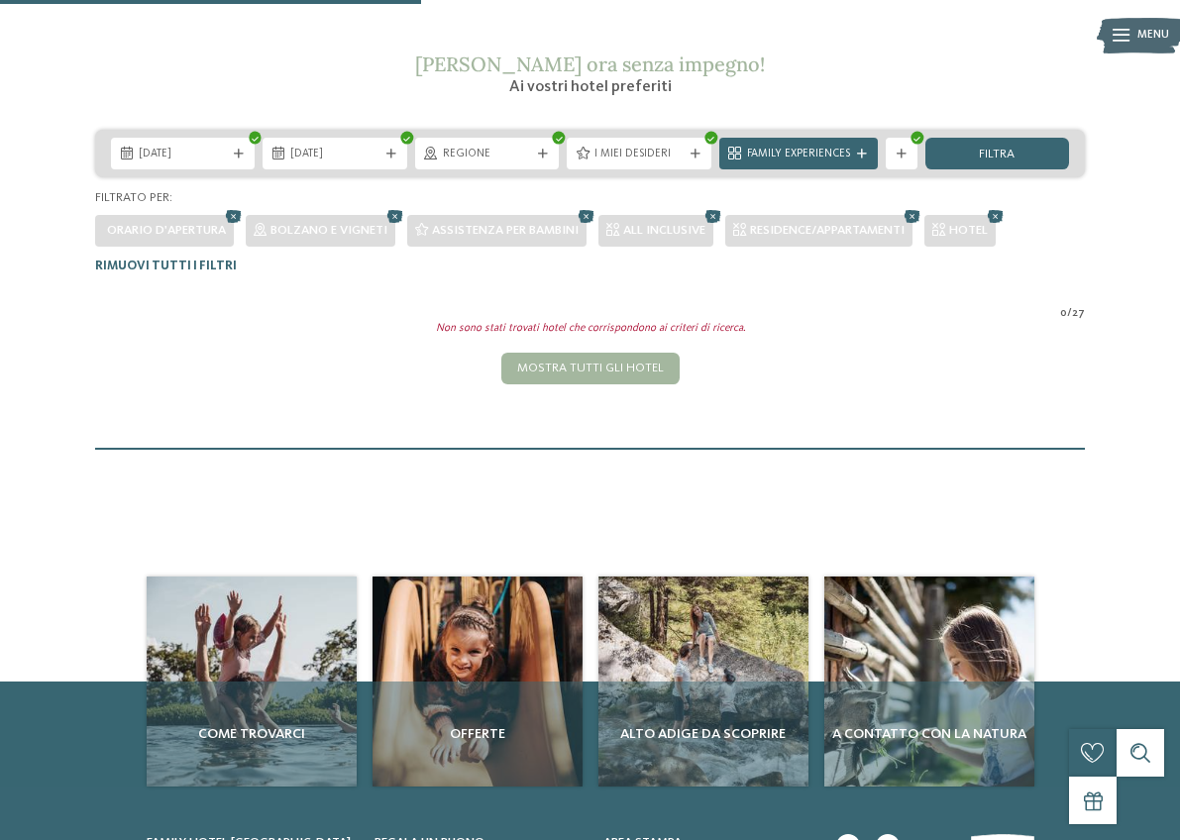
scroll to position [274, 0]
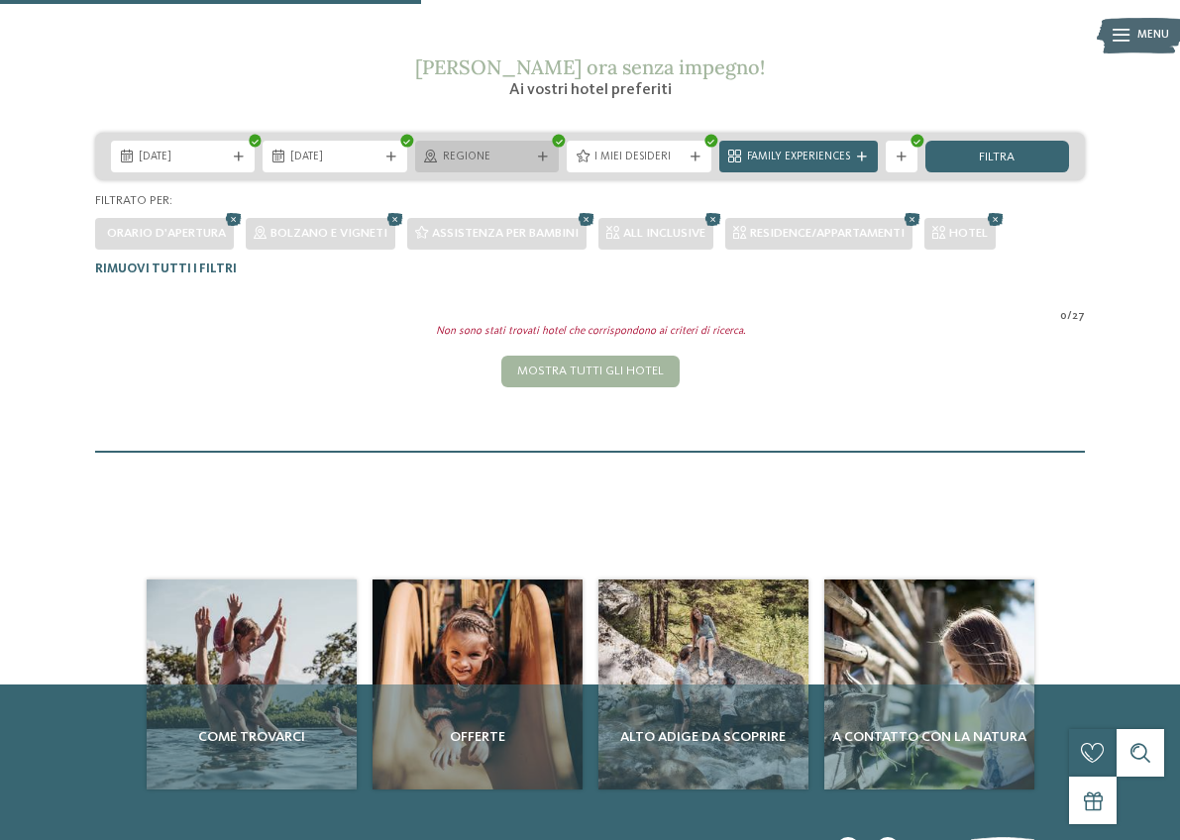
click at [477, 165] on div "Regione" at bounding box center [487, 157] width 144 height 32
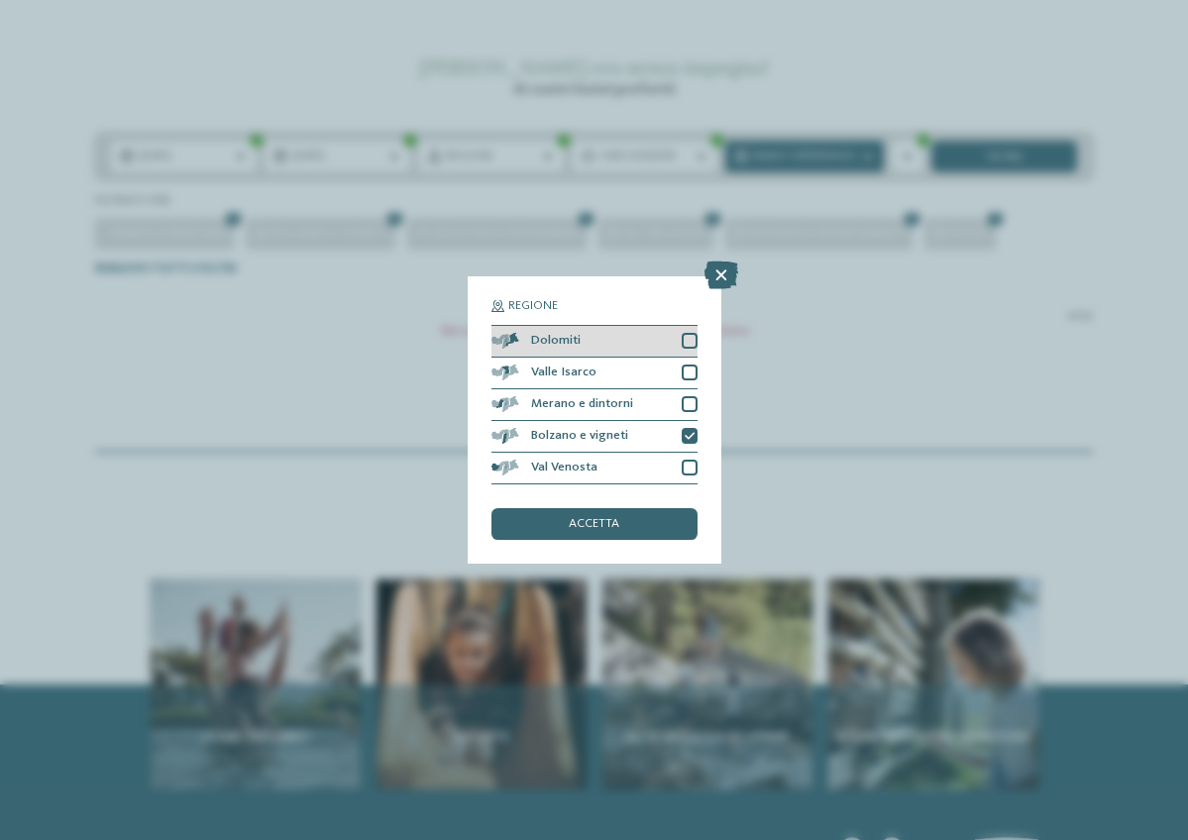
click at [695, 333] on div at bounding box center [690, 341] width 16 height 16
click at [648, 508] on div "accetta" at bounding box center [594, 524] width 206 height 32
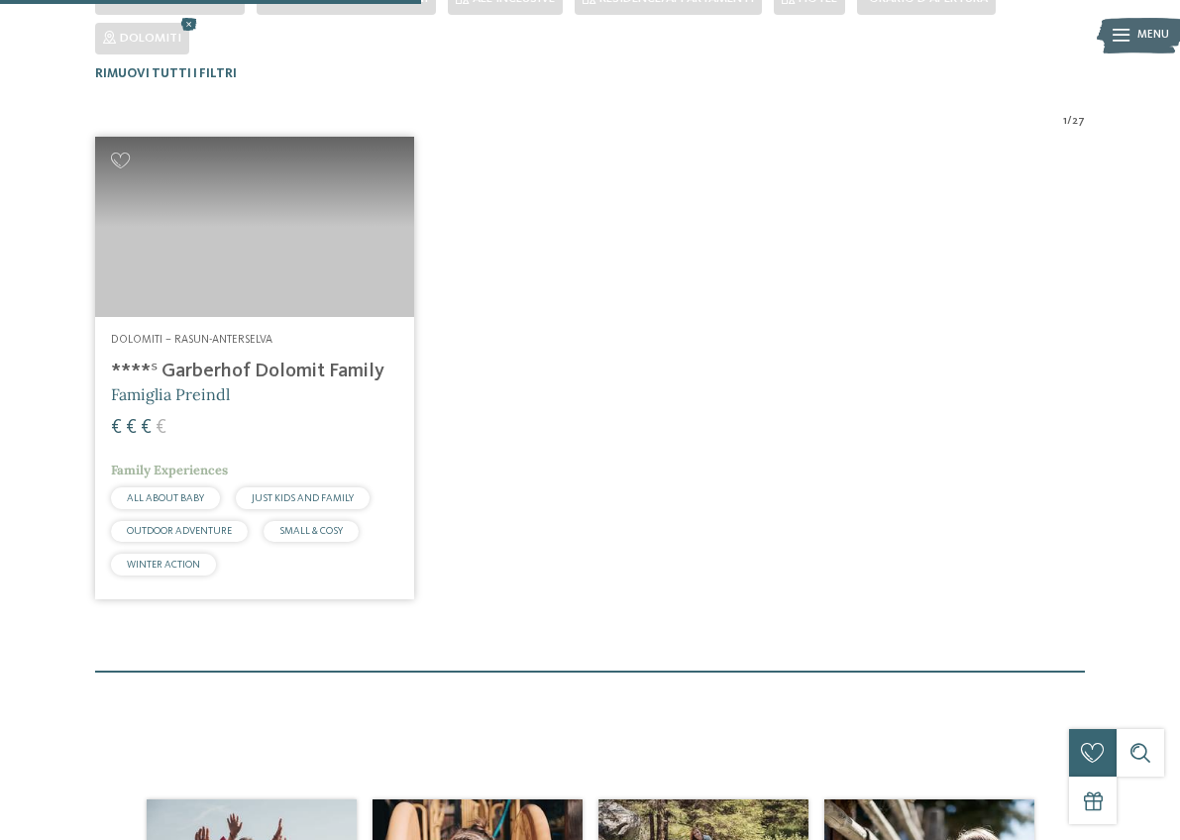
scroll to position [526, 0]
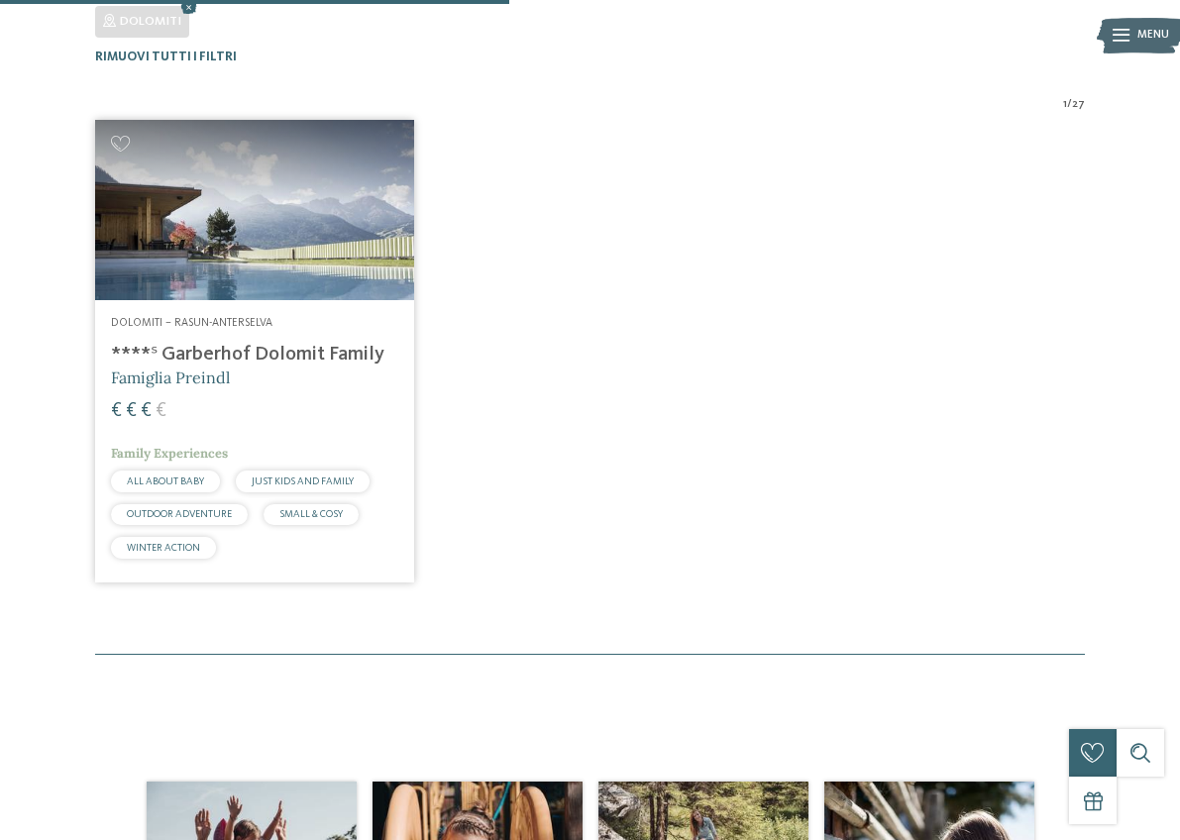
click at [402, 261] on img at bounding box center [254, 209] width 319 height 179
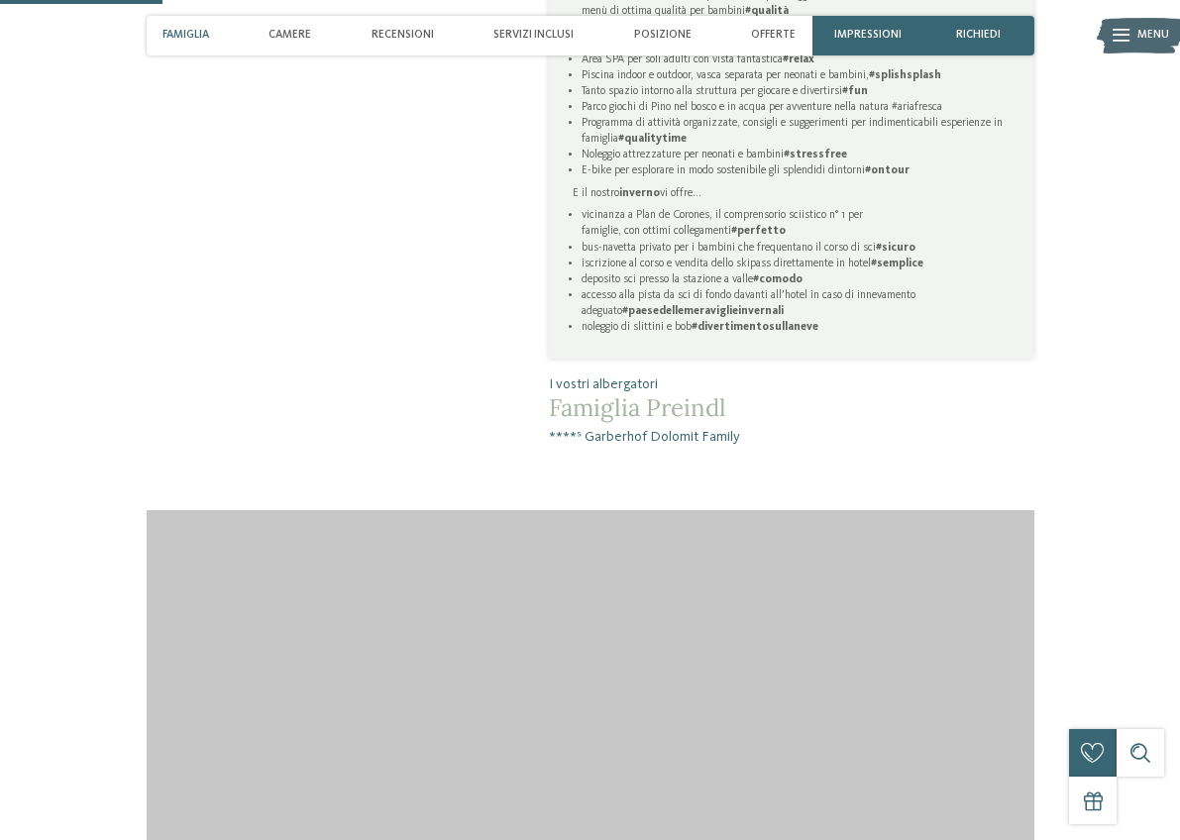
scroll to position [105, 0]
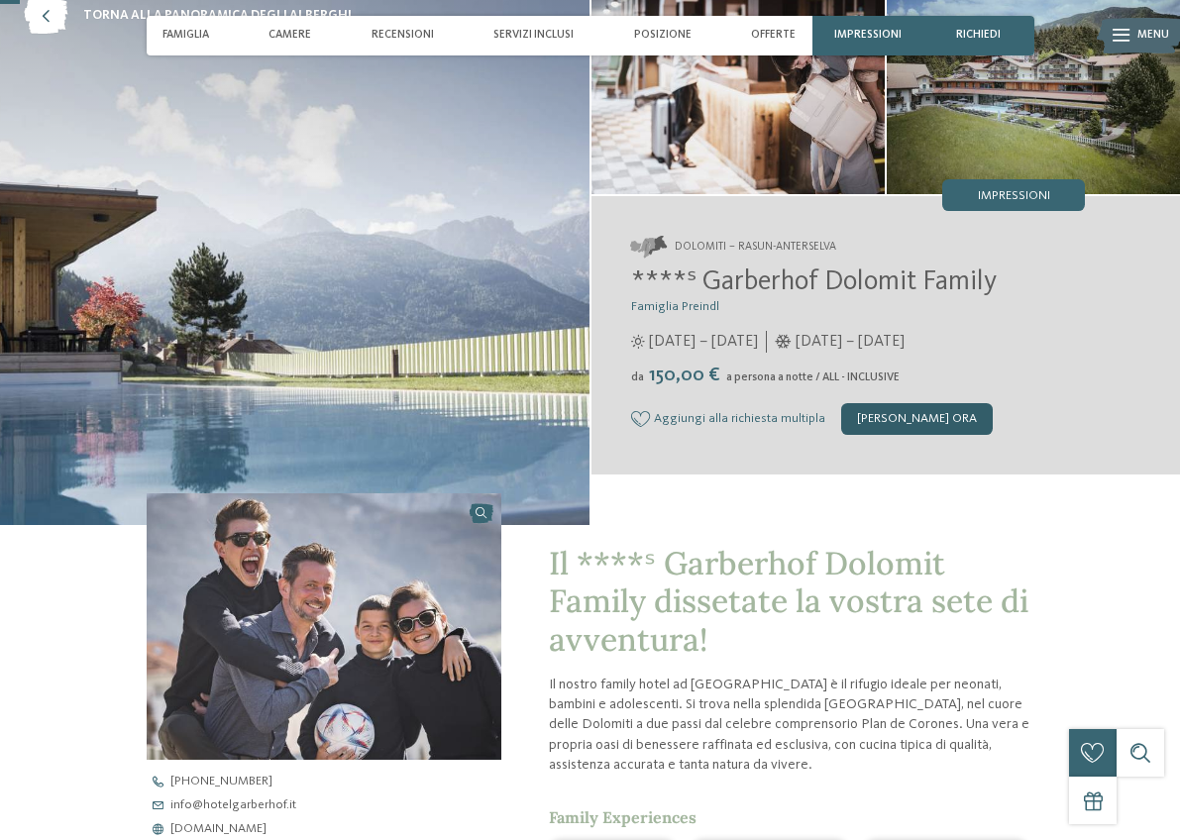
click at [923, 431] on div "[PERSON_NAME] ora" at bounding box center [917, 419] width 152 height 32
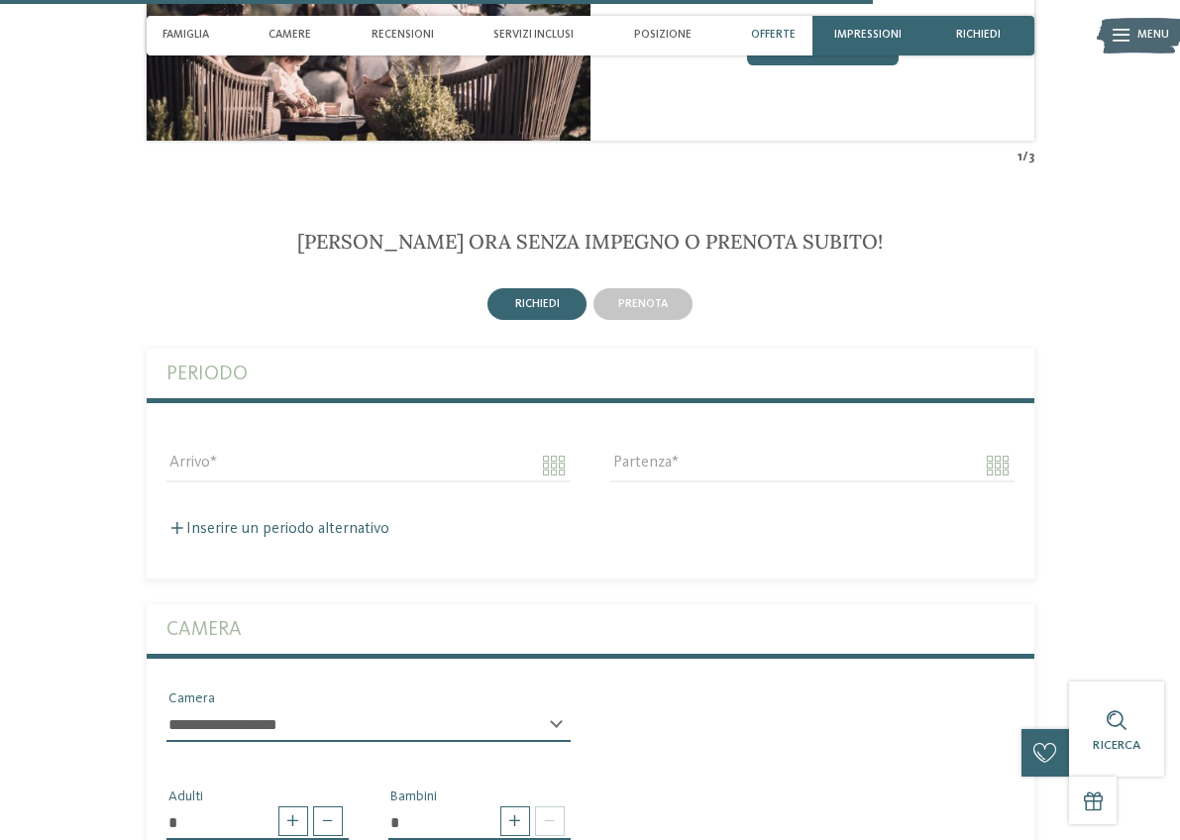
scroll to position [4524, 0]
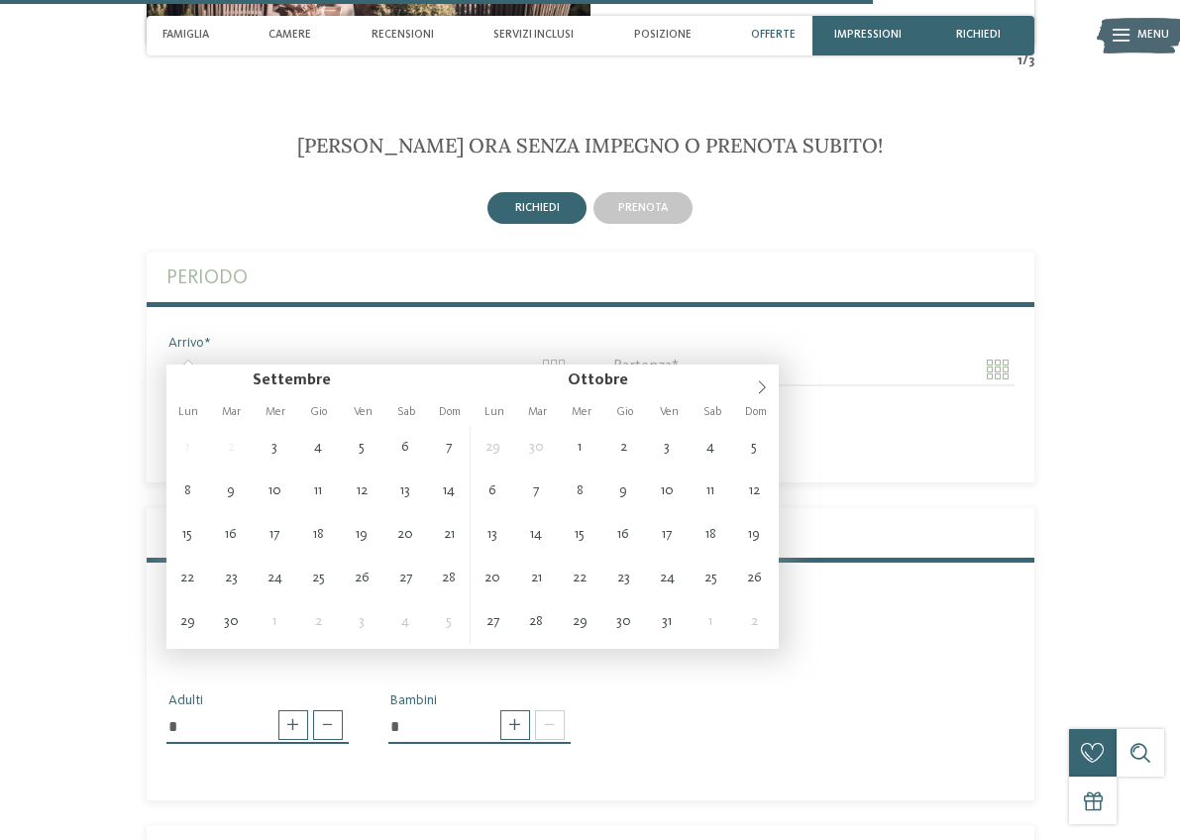
click at [466, 353] on input "Arrivo" at bounding box center [368, 370] width 404 height 34
type input "**********"
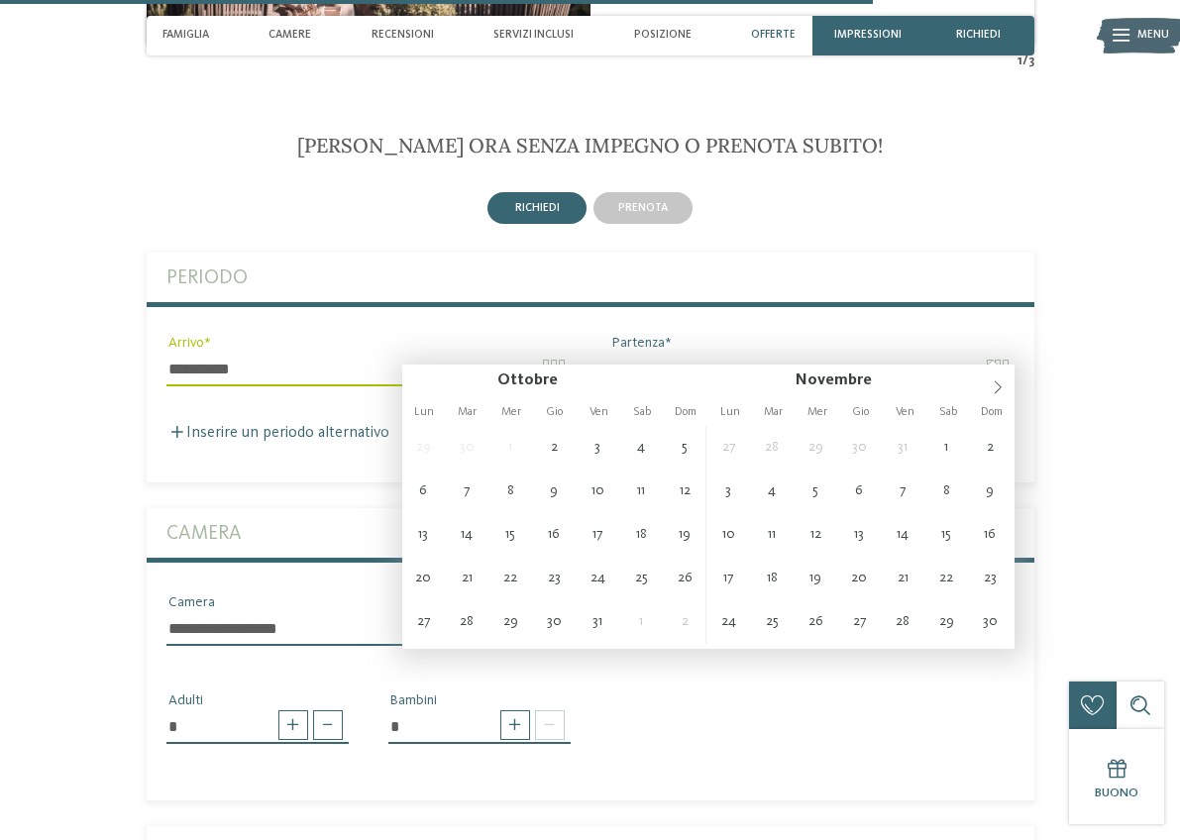
click at [970, 353] on input "Partenza" at bounding box center [812, 370] width 404 height 34
click at [995, 353] on input "Partenza" at bounding box center [812, 370] width 404 height 34
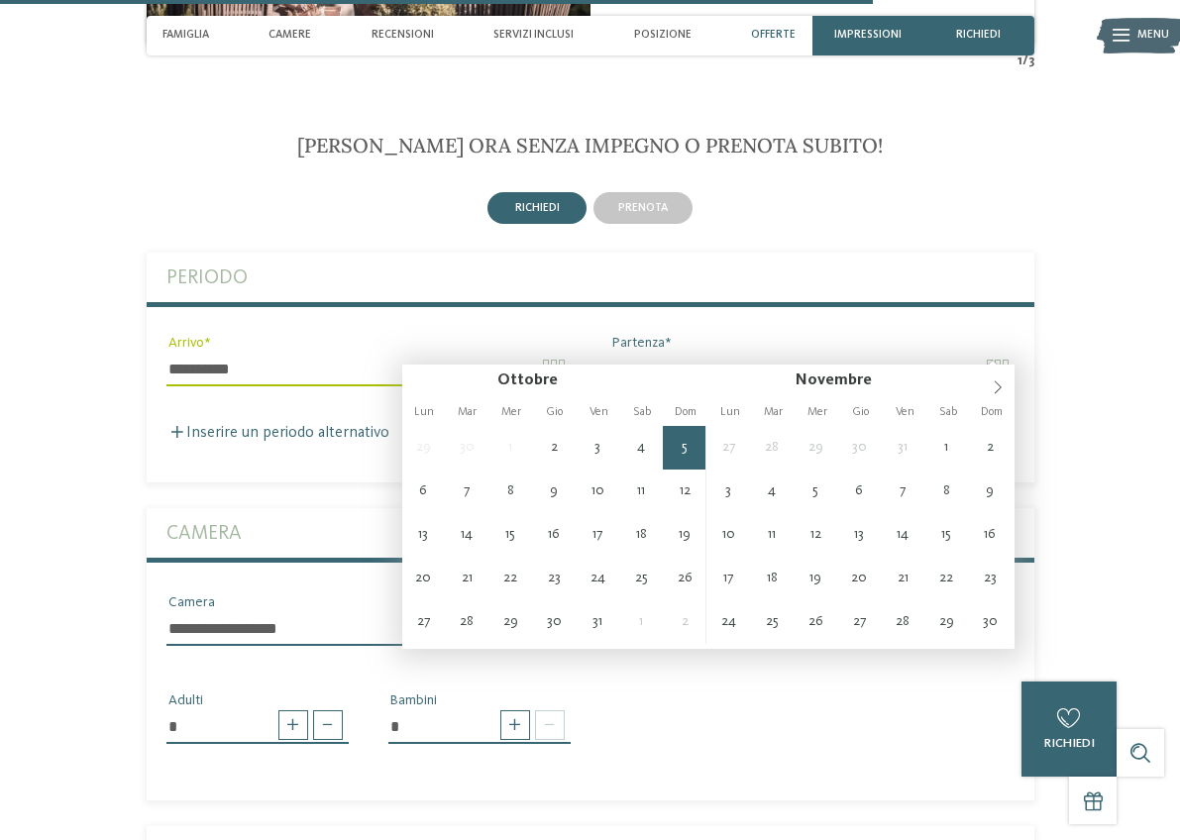
type input "**********"
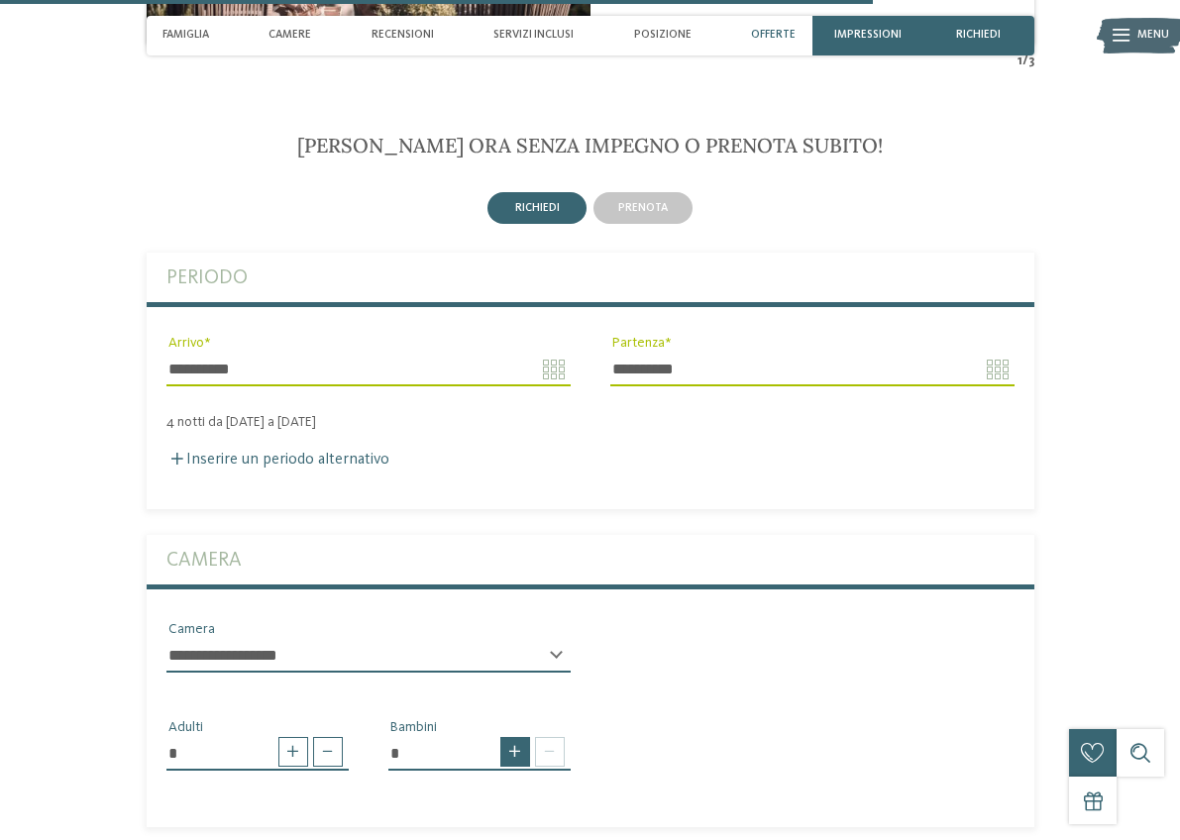
click at [510, 737] on span at bounding box center [515, 752] width 30 height 30
type input "*"
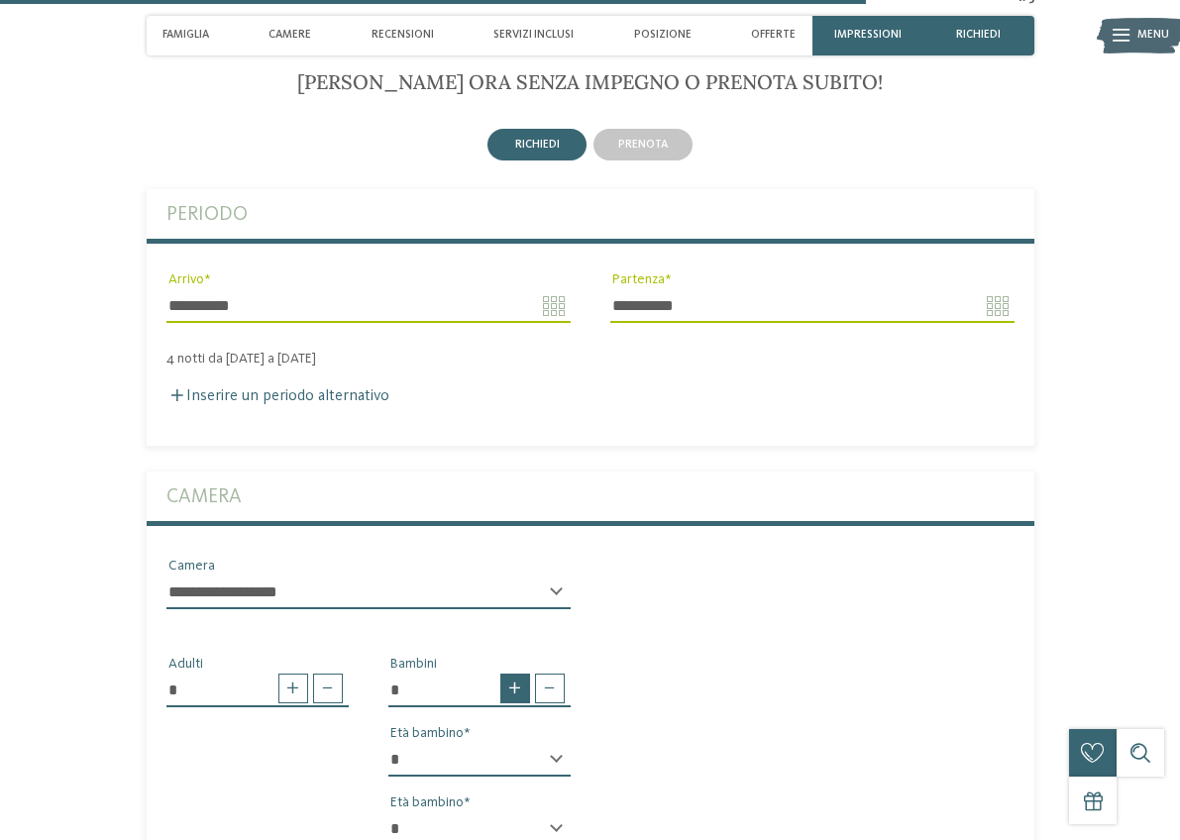
scroll to position [4611, 0]
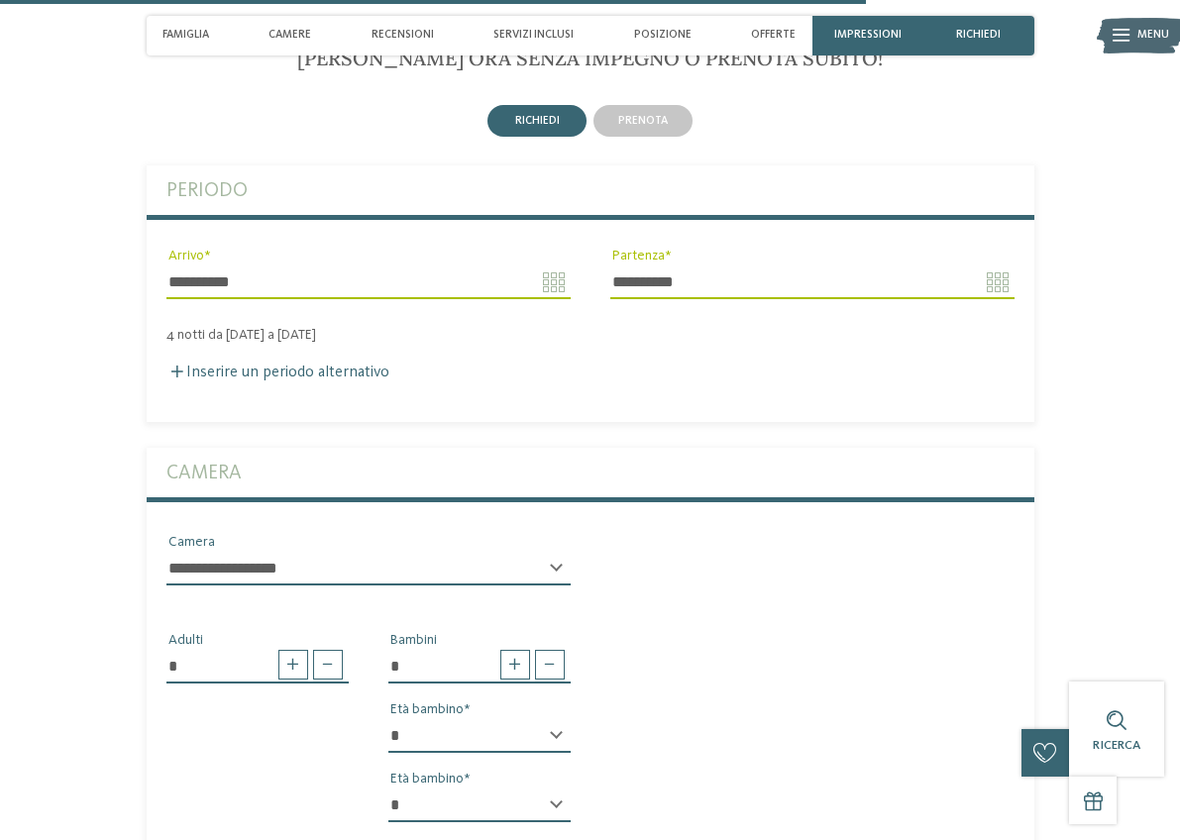
select select "*"
click at [551, 789] on div "* * * * * * * * * * * ** ** ** ** ** ** ** ** Età bambino" at bounding box center [479, 814] width 182 height 50
click at [555, 789] on div "* * * * * * * * * * * ** ** ** ** ** ** ** ** Età bambino" at bounding box center [479, 814] width 182 height 50
select select "*"
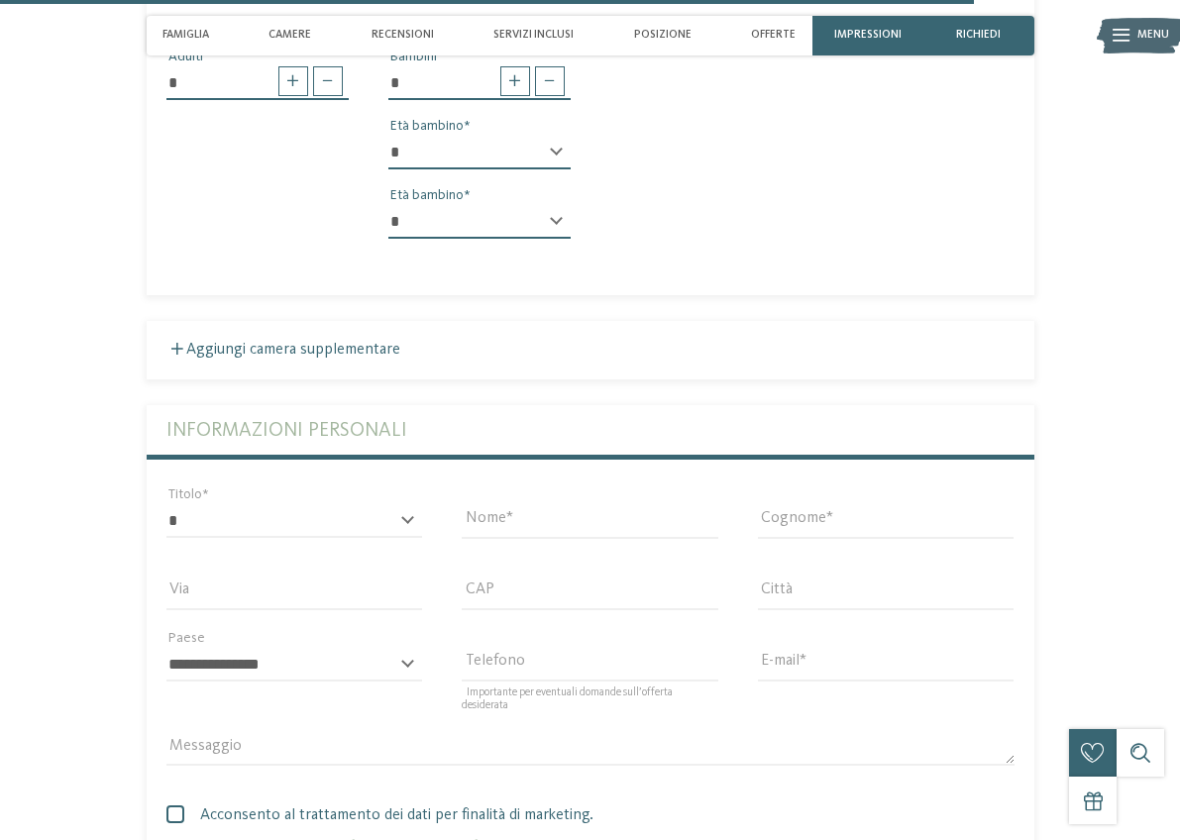
scroll to position [5192, 0]
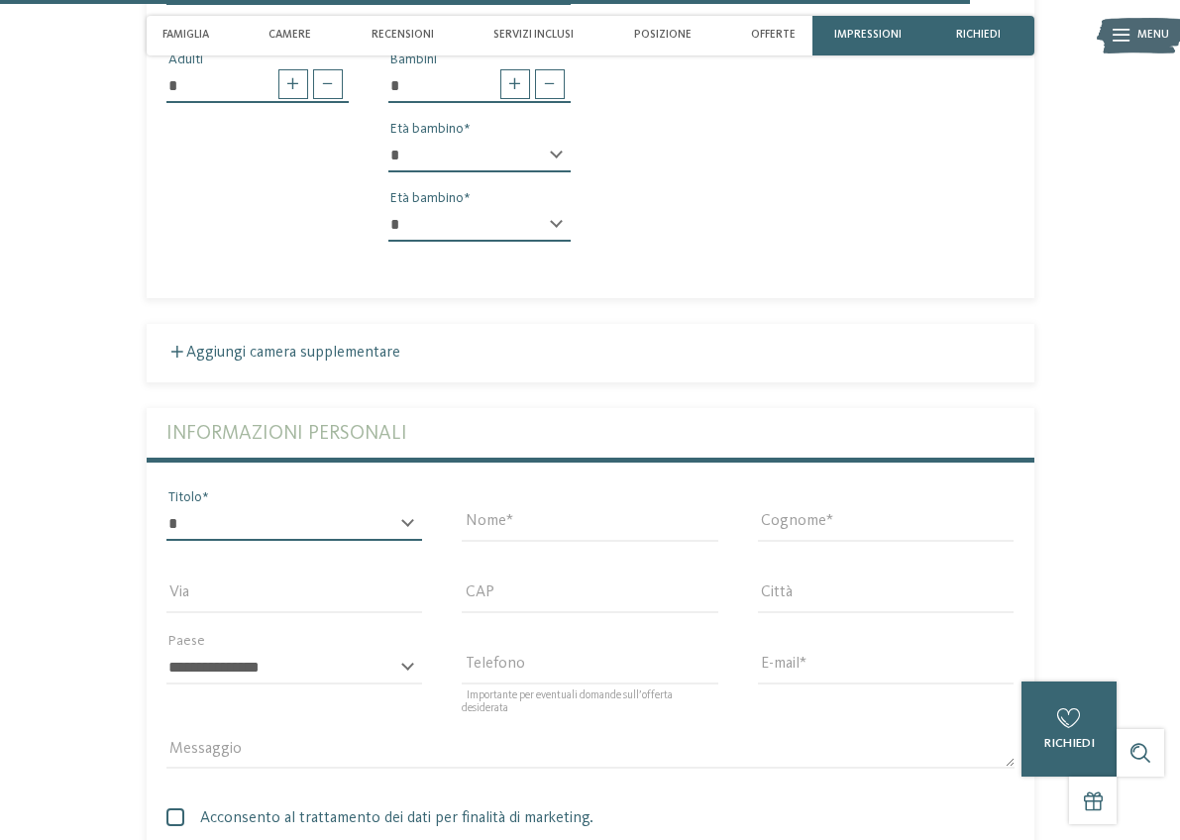
select select "*"
type input "*"
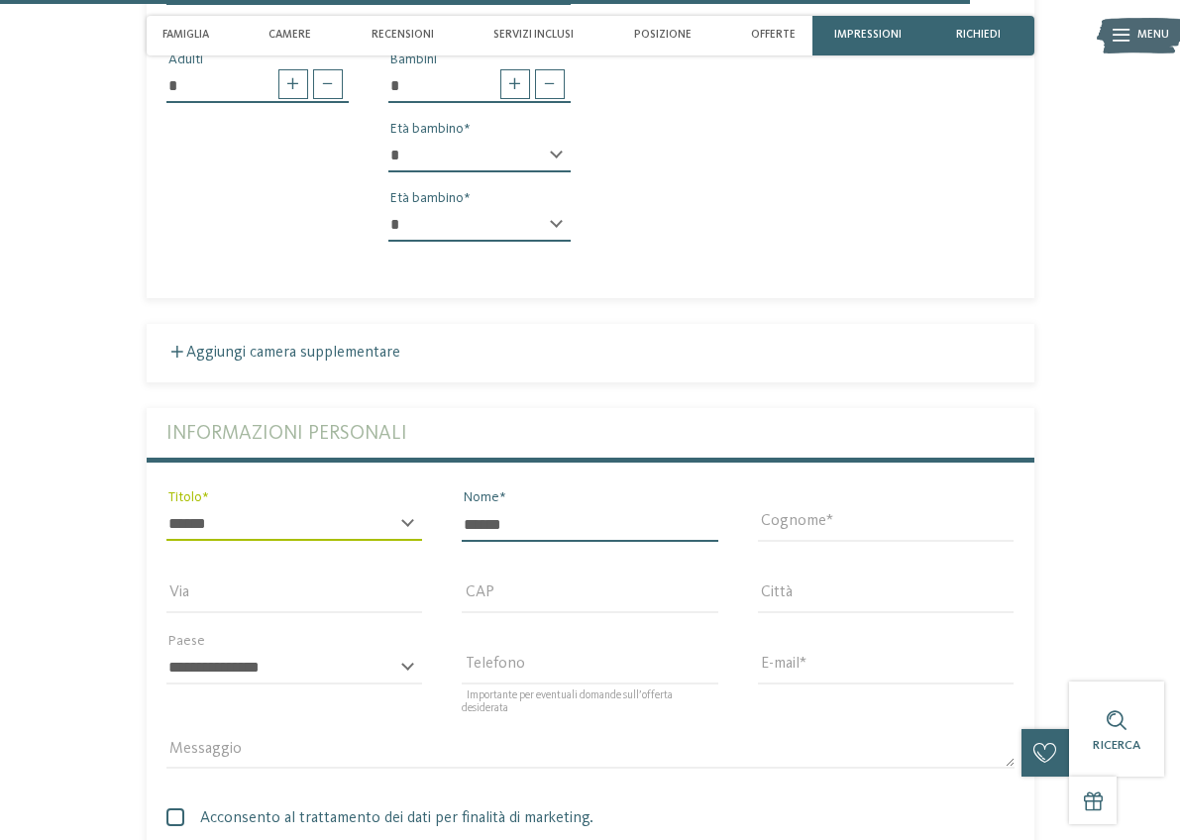
type input "******"
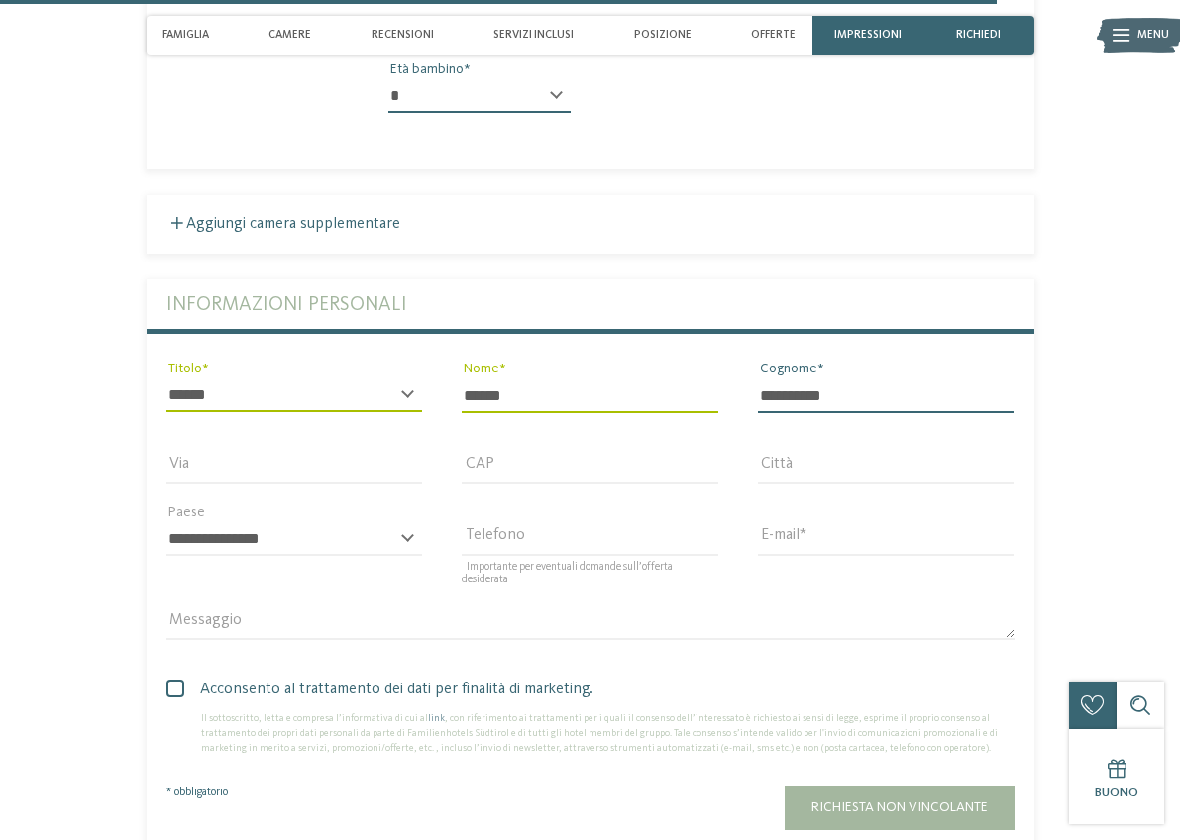
scroll to position [5350, 0]
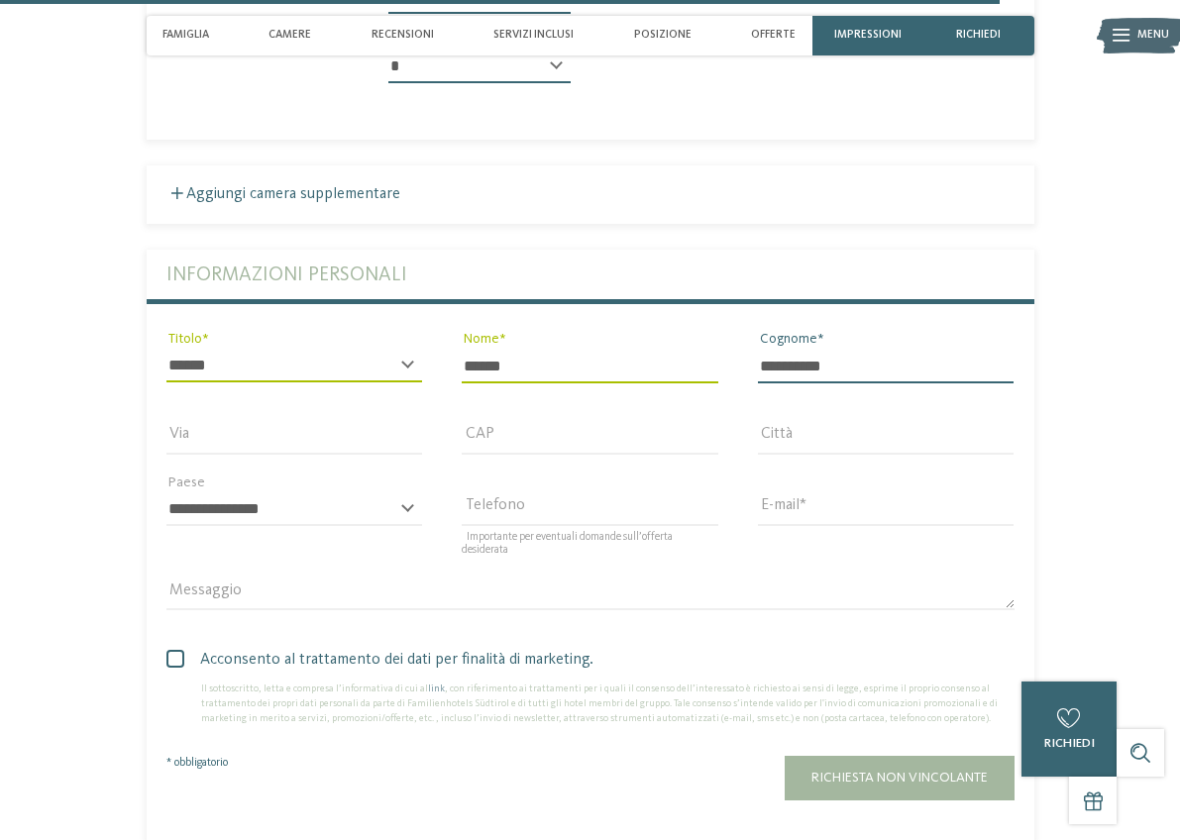
type input "**********"
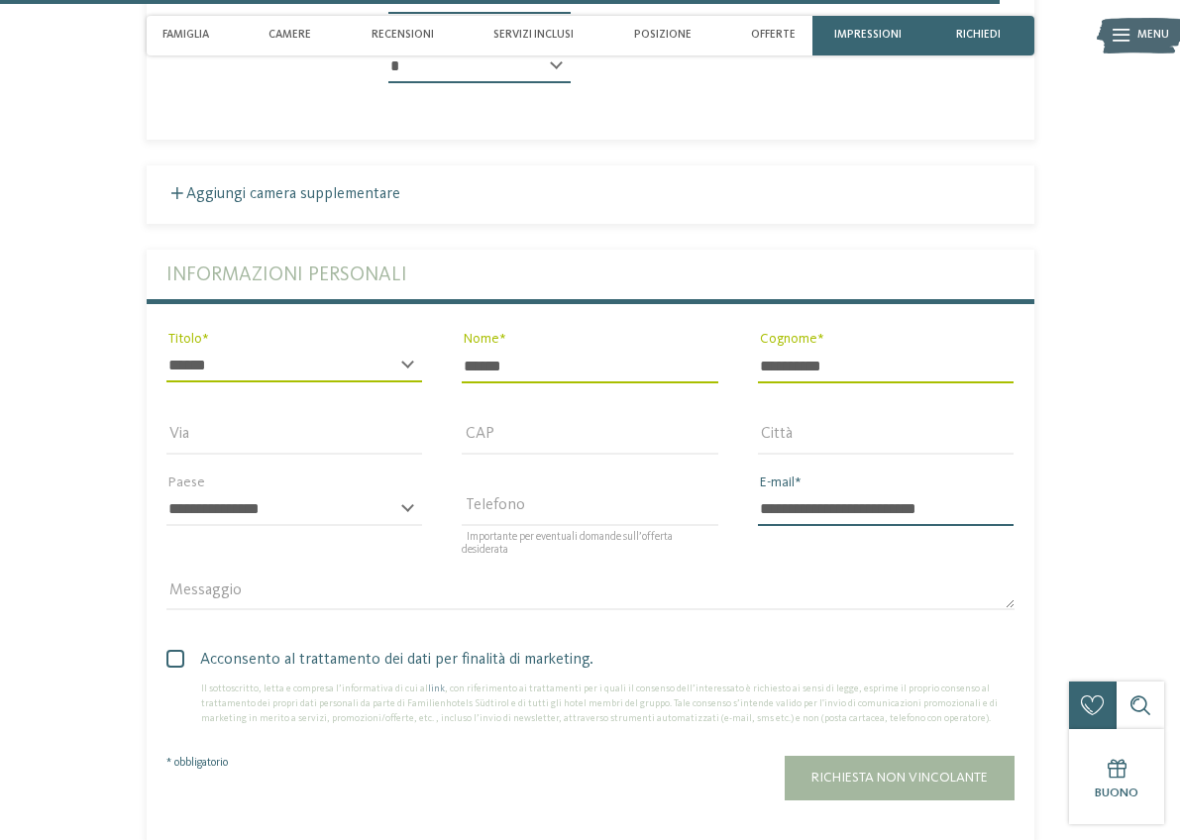
type input "**********"
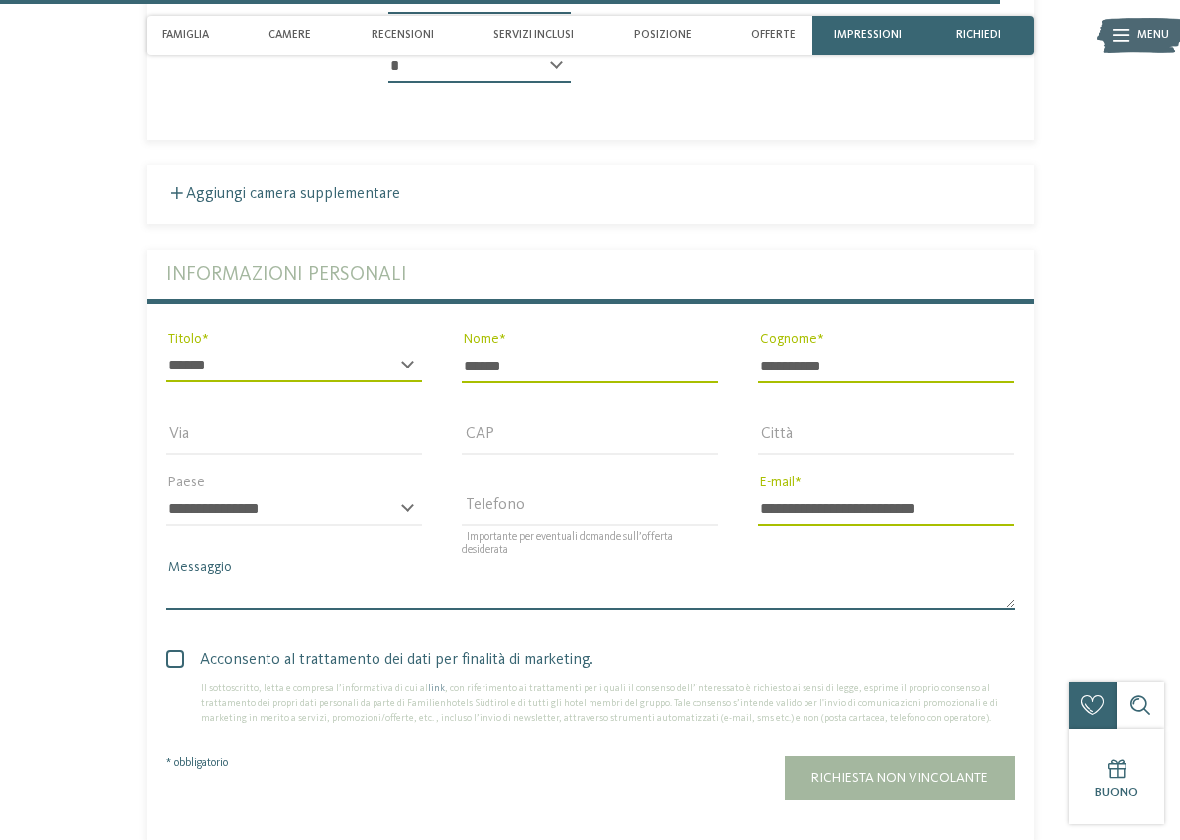
click at [220, 577] on textarea "Messaggio" at bounding box center [590, 594] width 848 height 34
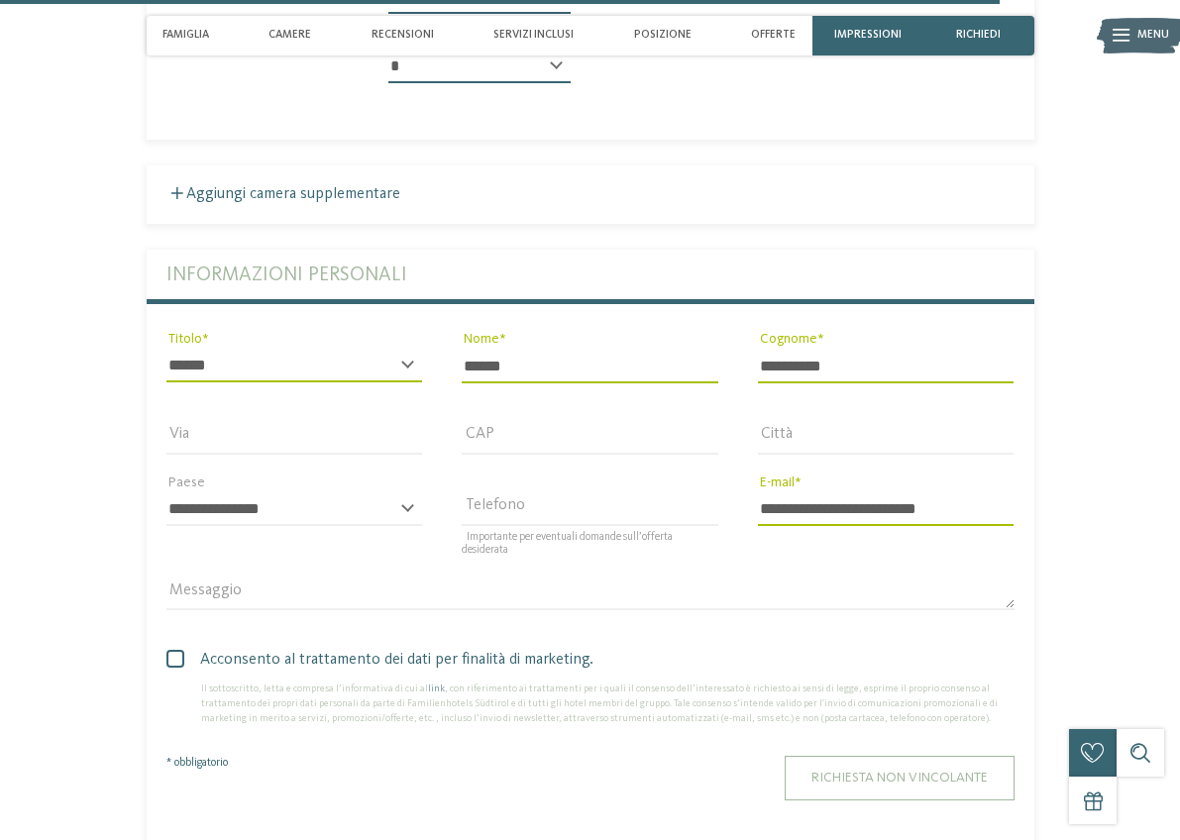
click at [930, 771] on span "Richiesta non vincolante" at bounding box center [899, 778] width 176 height 14
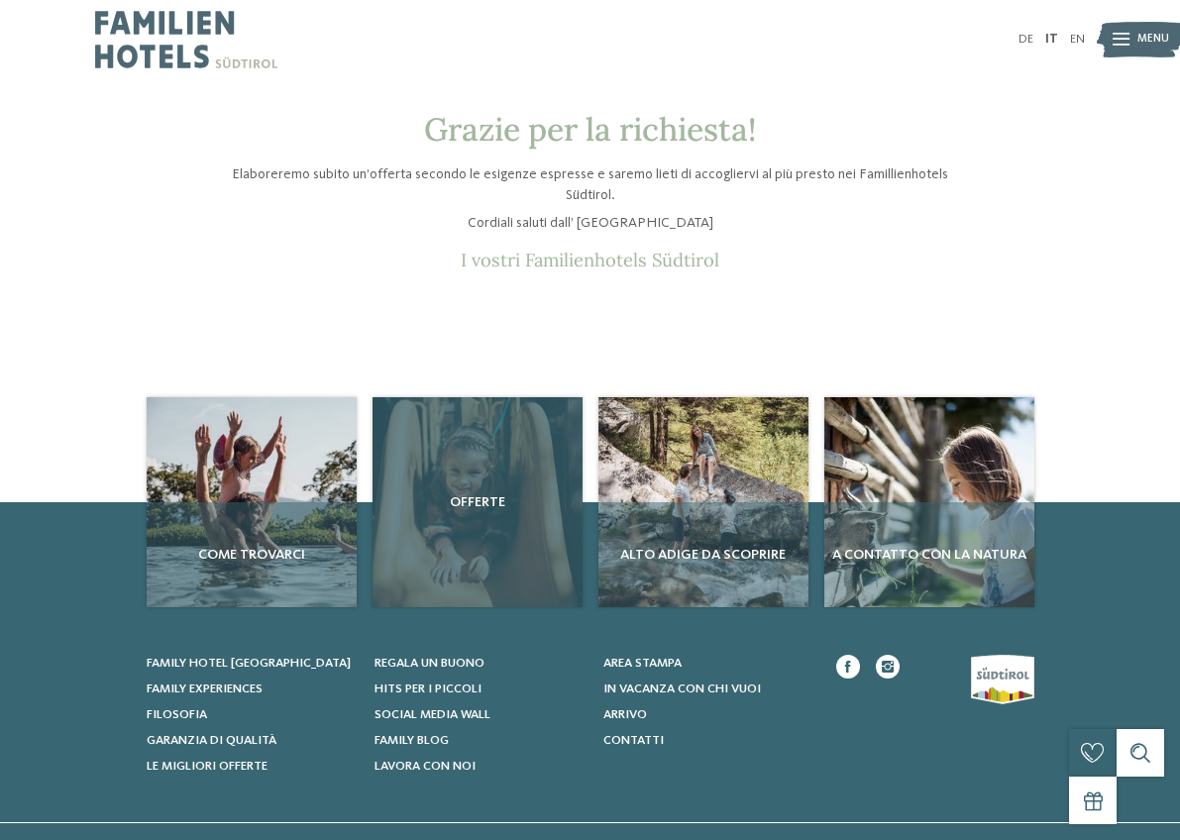
click at [490, 476] on div "Offerte" at bounding box center [478, 502] width 210 height 210
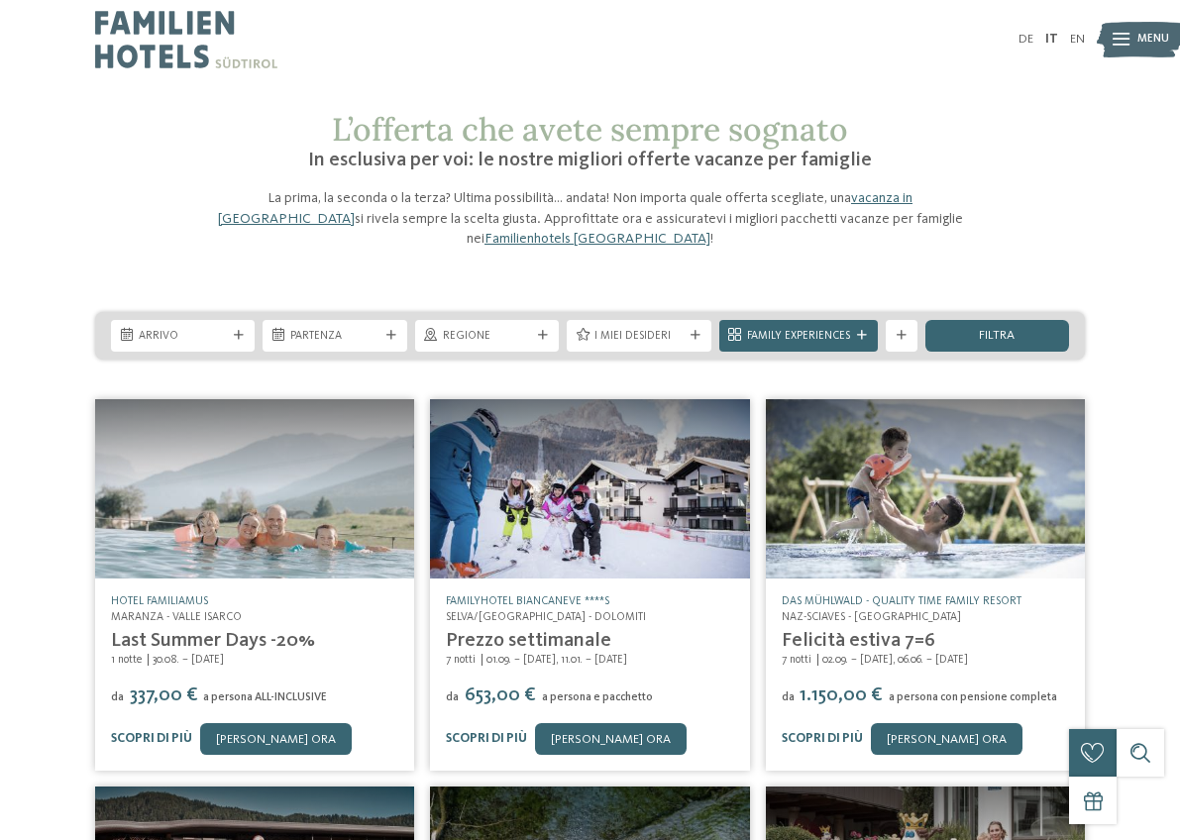
click at [299, 492] on img at bounding box center [254, 488] width 319 height 179
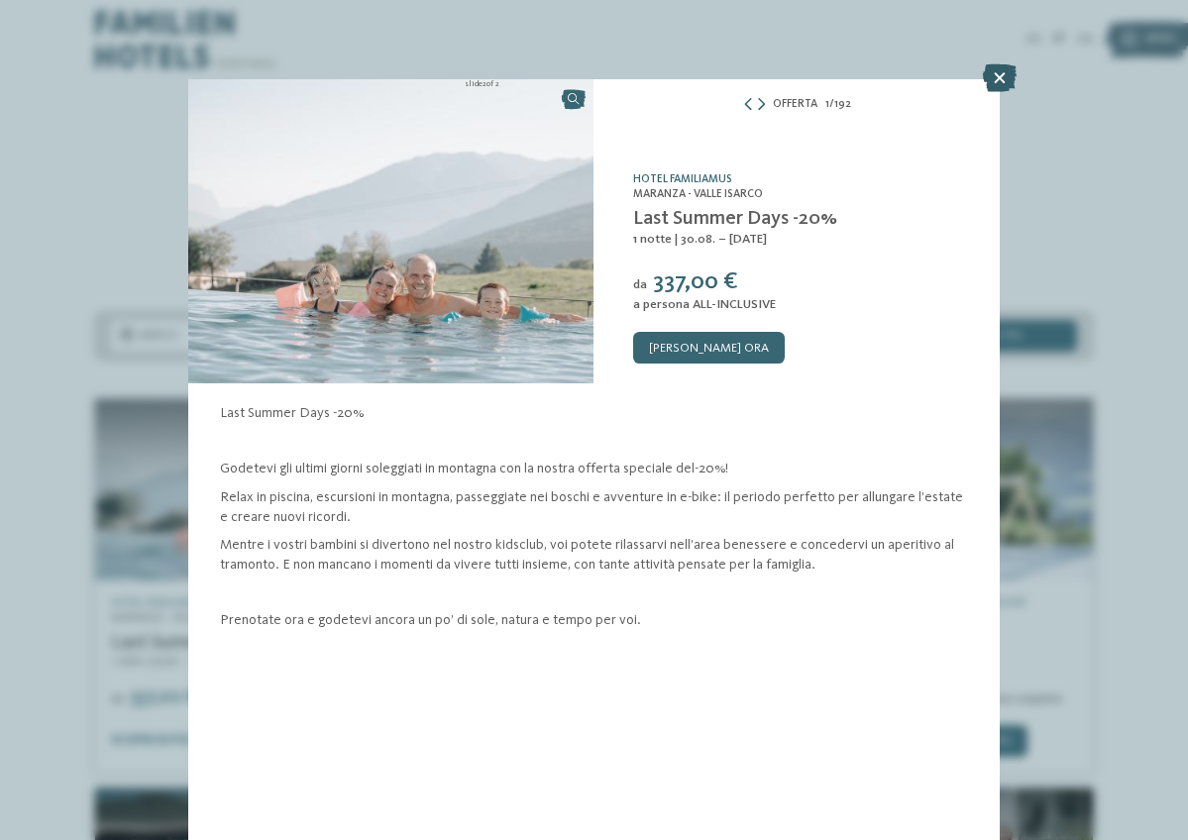
click at [1002, 73] on icon at bounding box center [1000, 78] width 34 height 28
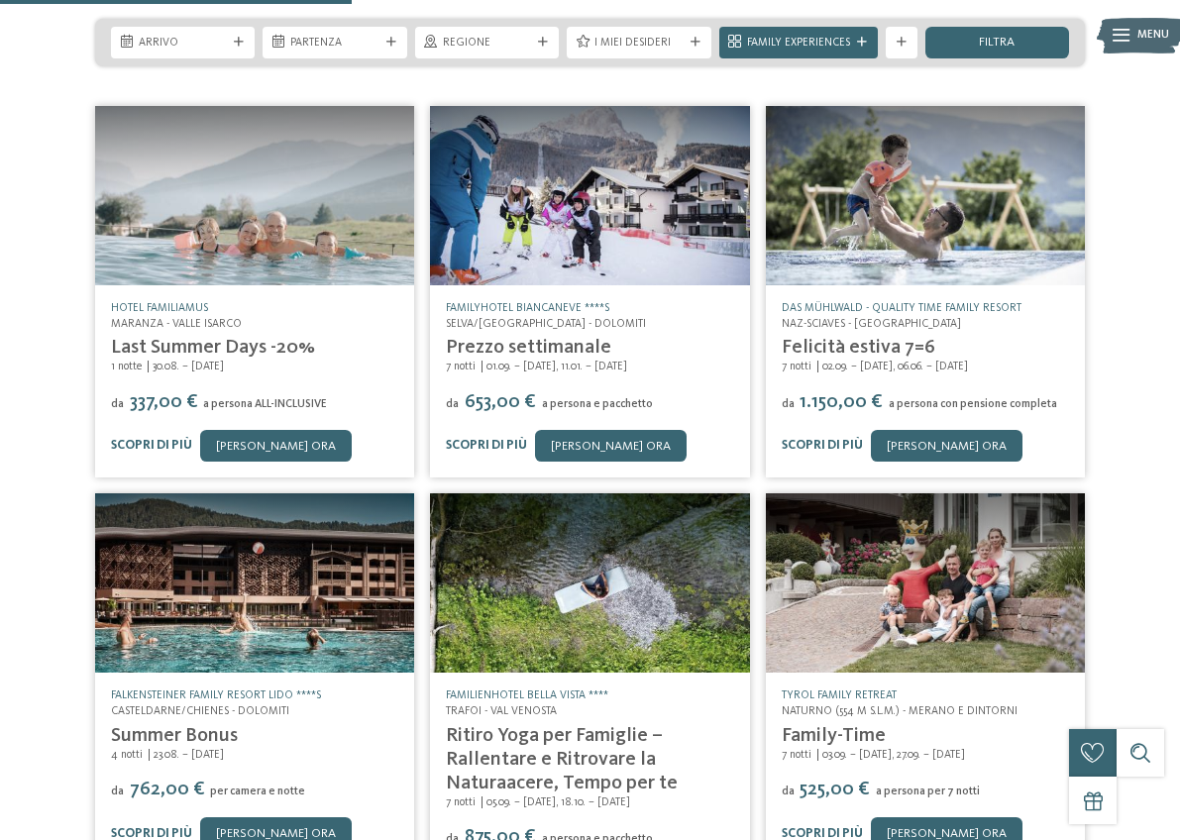
scroll to position [394, 0]
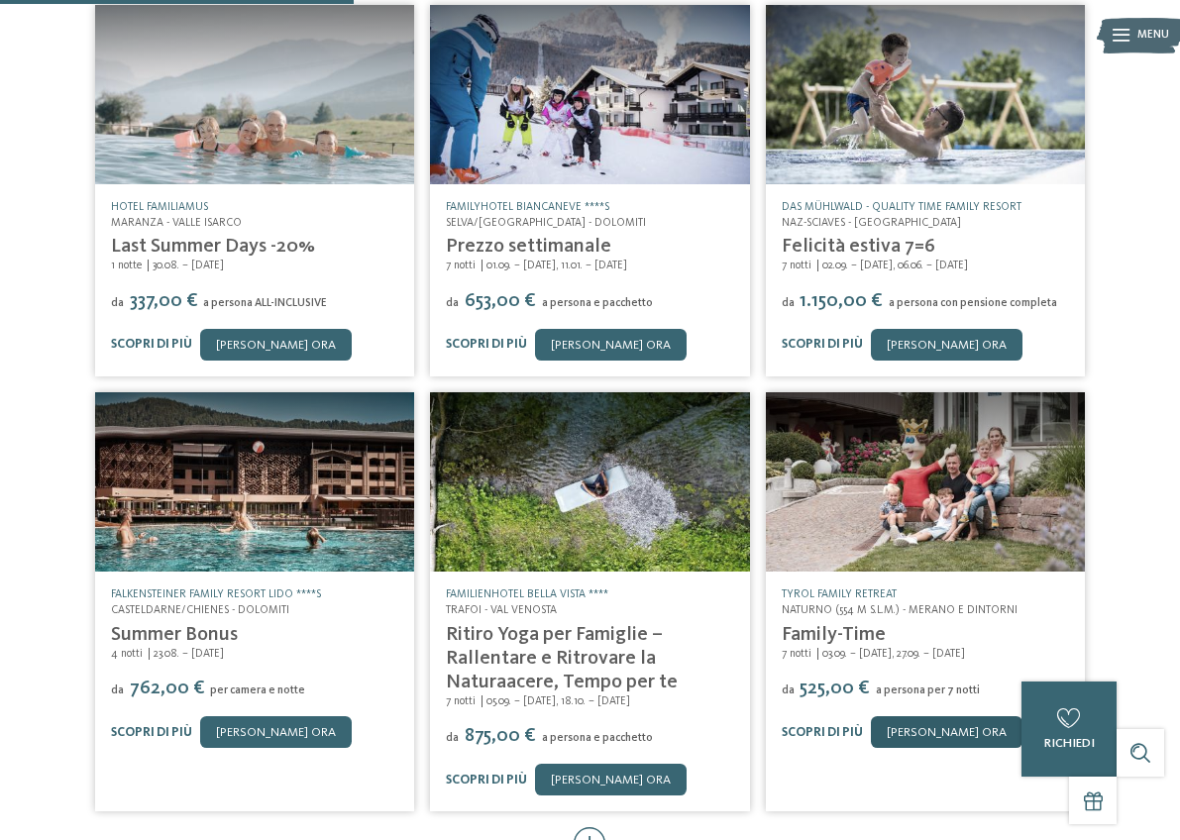
click at [936, 716] on link "[PERSON_NAME] ora" at bounding box center [947, 732] width 152 height 32
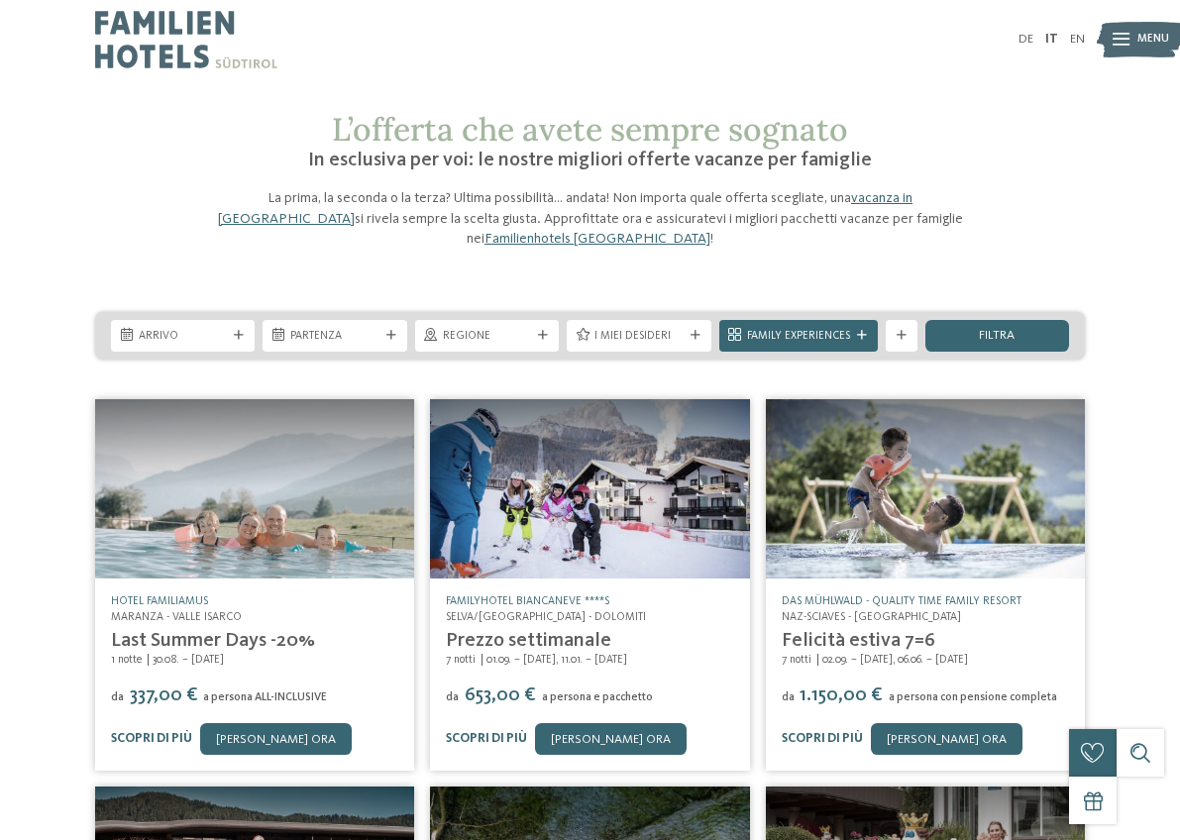
scroll to position [0, 0]
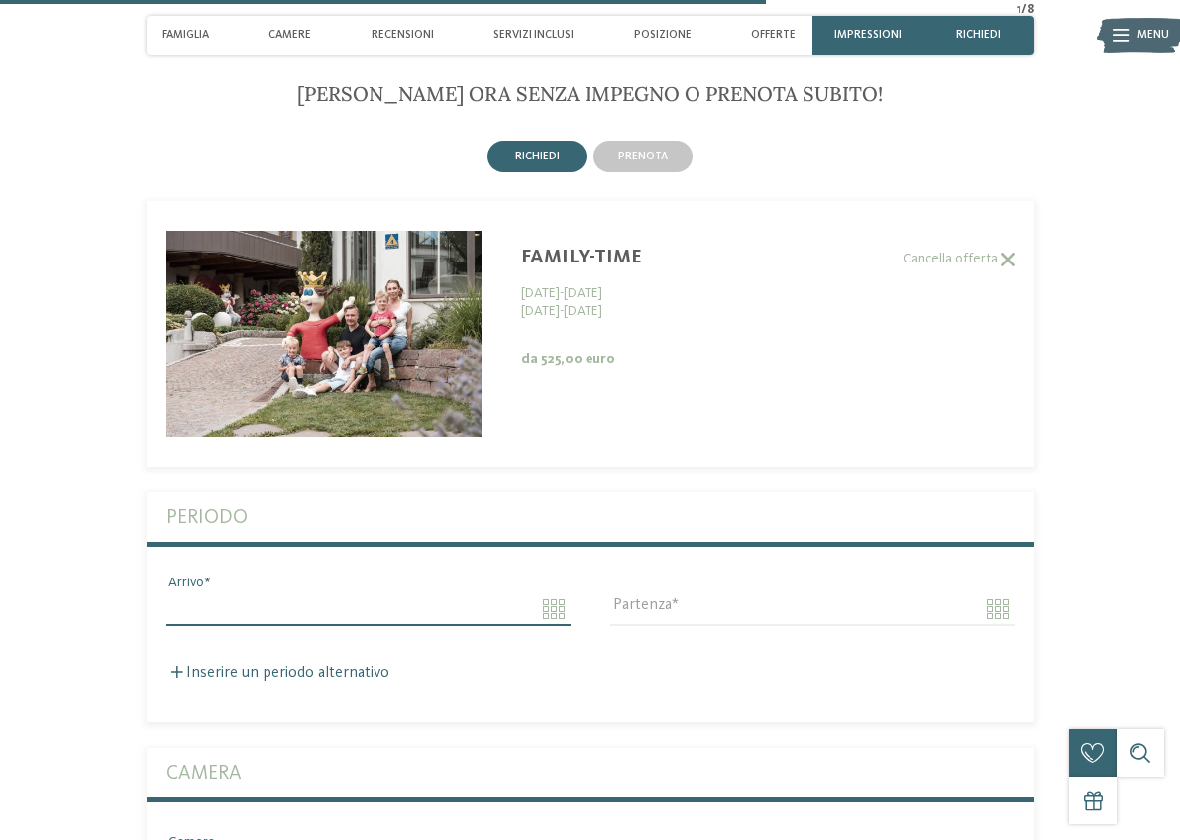
click at [442, 592] on input "Arrivo" at bounding box center [368, 609] width 404 height 34
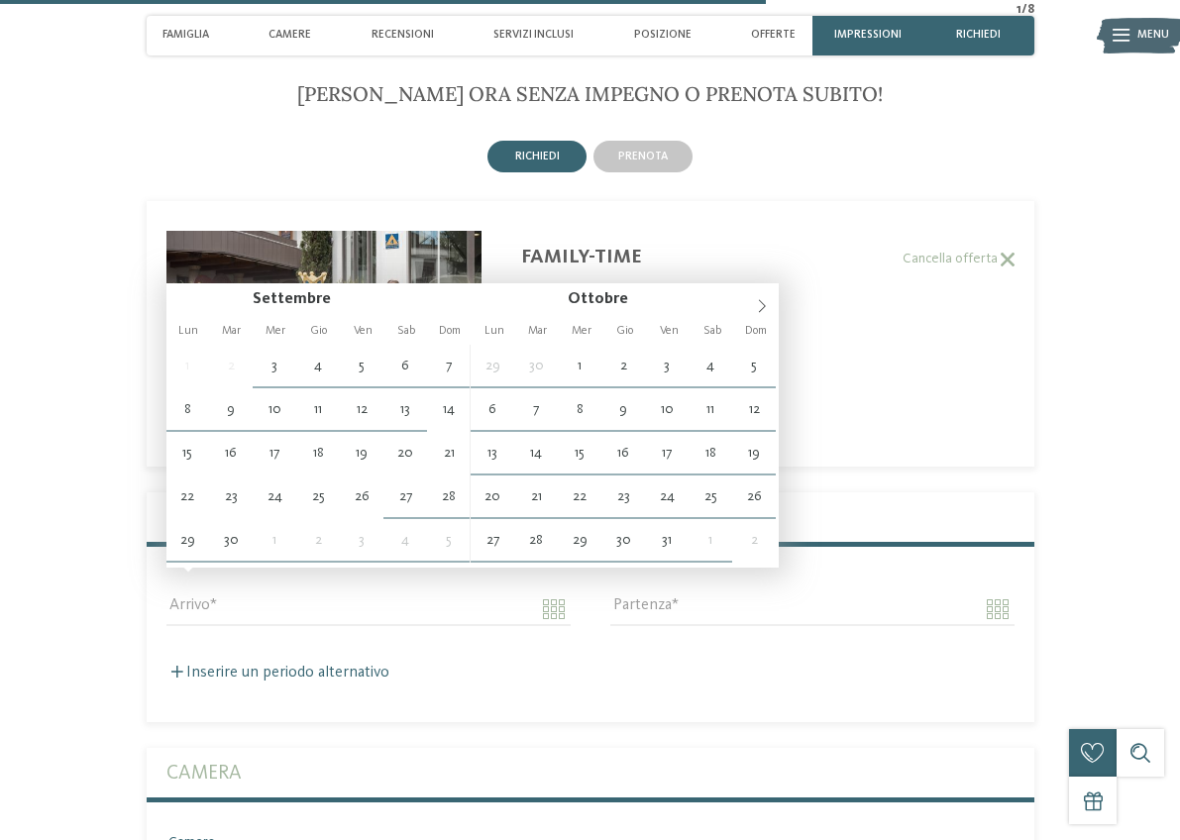
type input "**********"
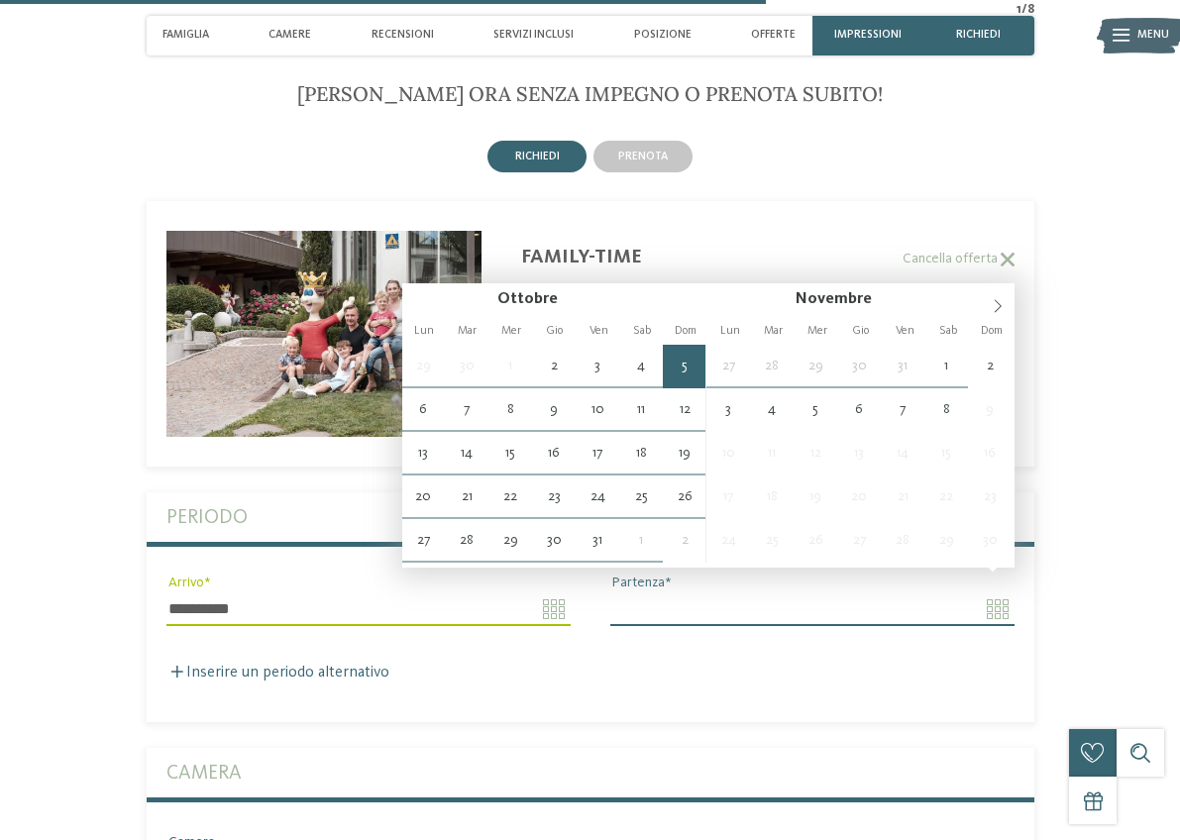
type input "**********"
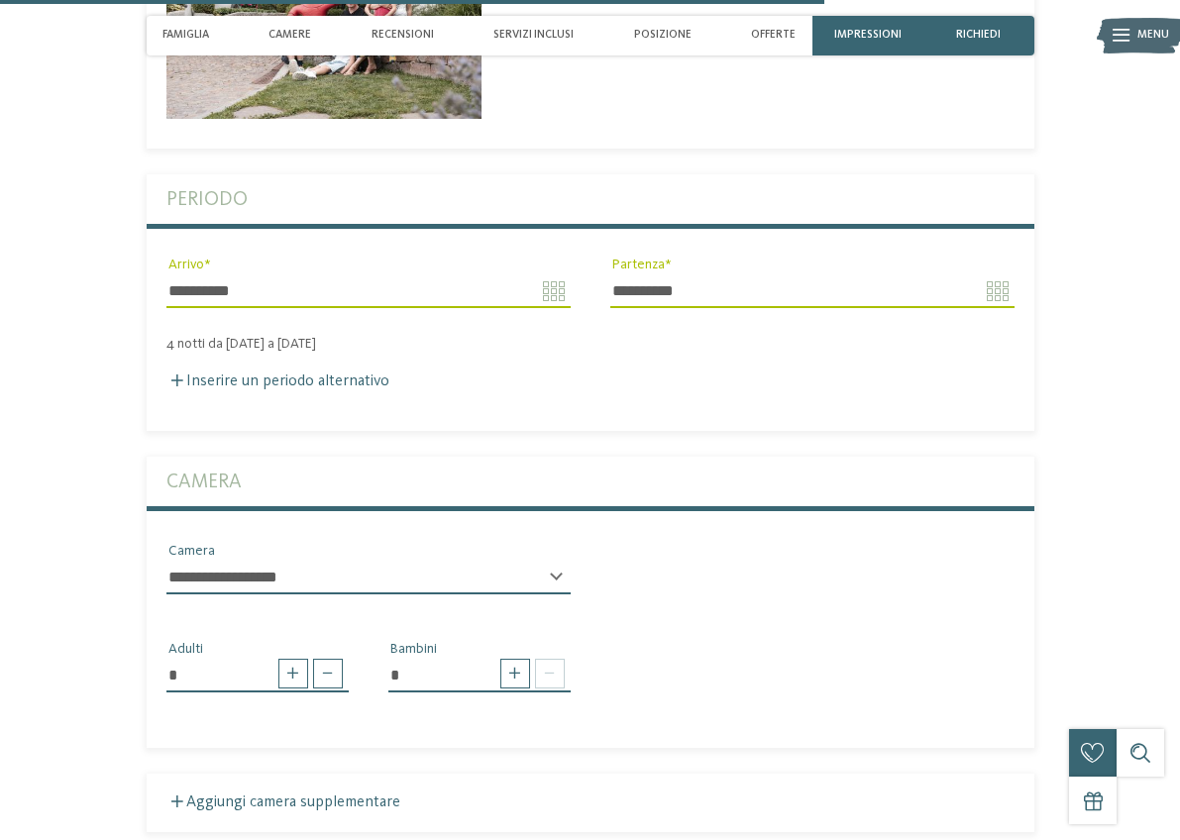
scroll to position [3646, 0]
click at [525, 658] on span at bounding box center [515, 673] width 30 height 30
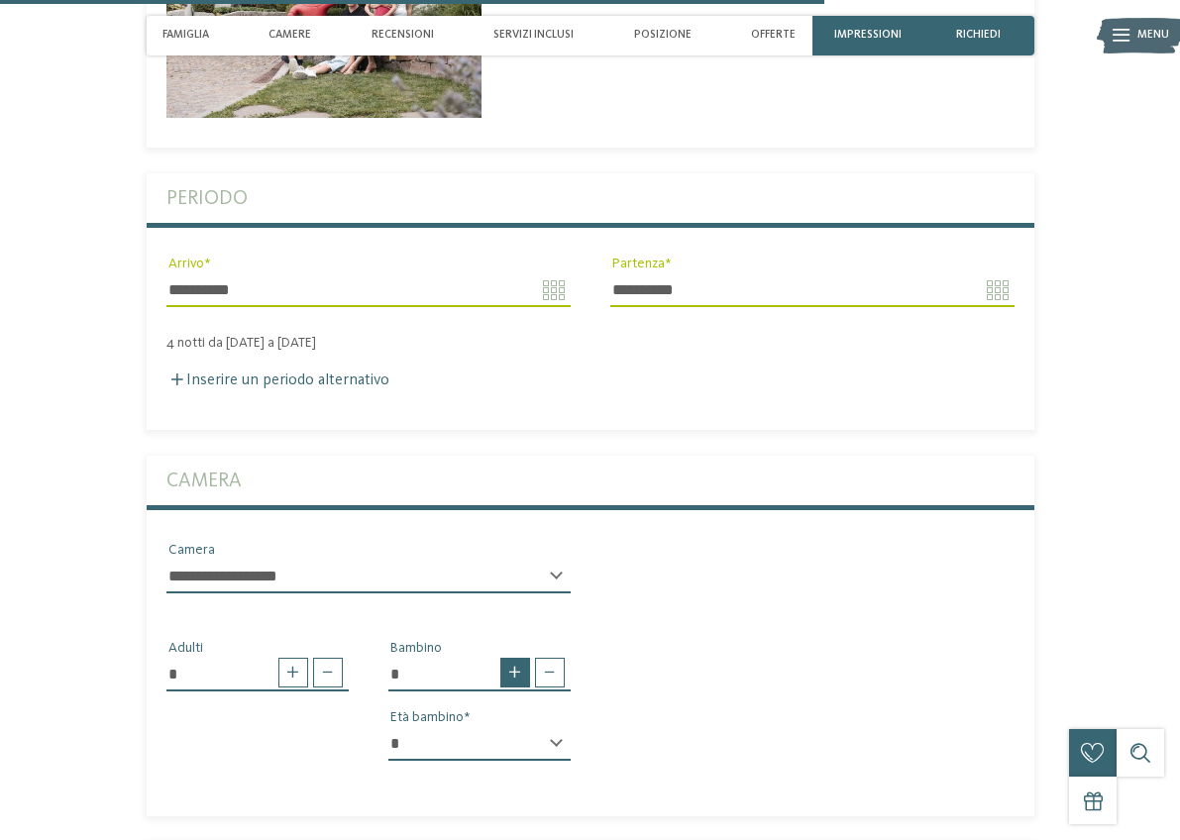
click at [525, 658] on span at bounding box center [515, 673] width 30 height 30
type input "*"
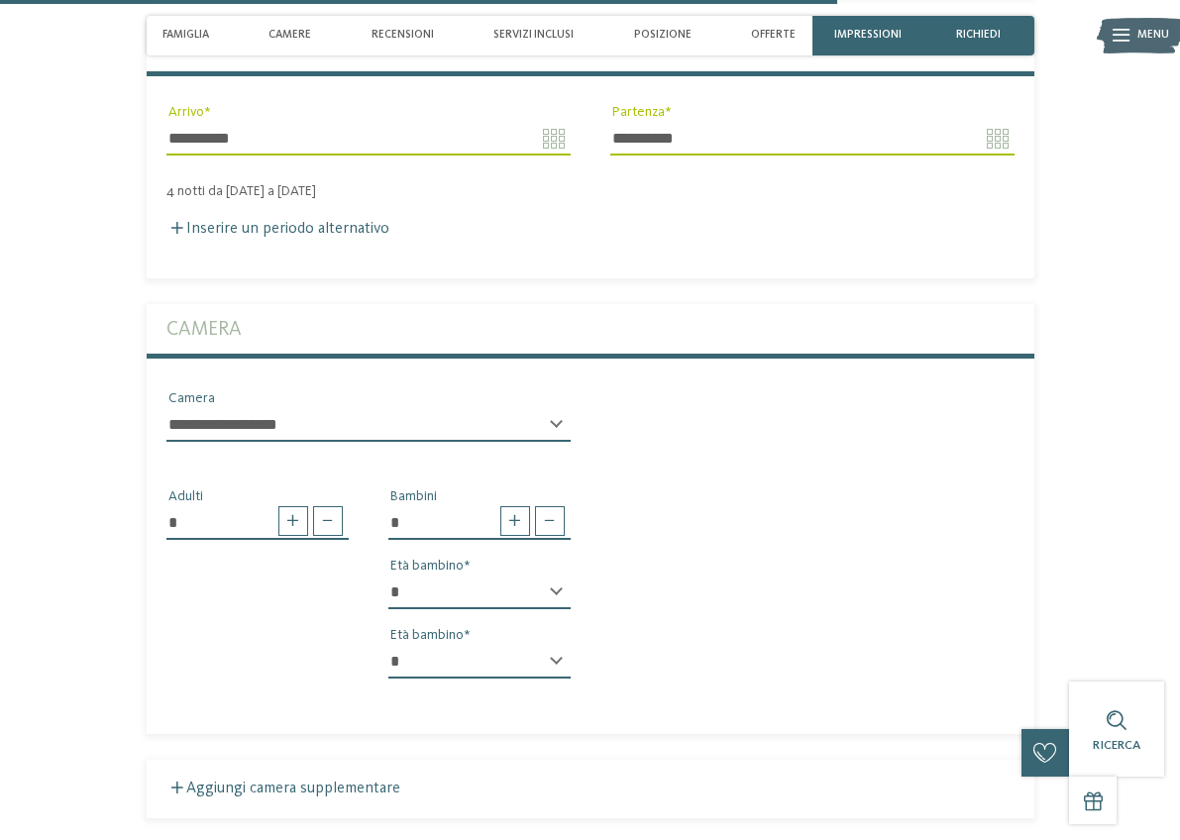
scroll to position [3801, 0]
